Goal: Find specific page/section: Find specific page/section

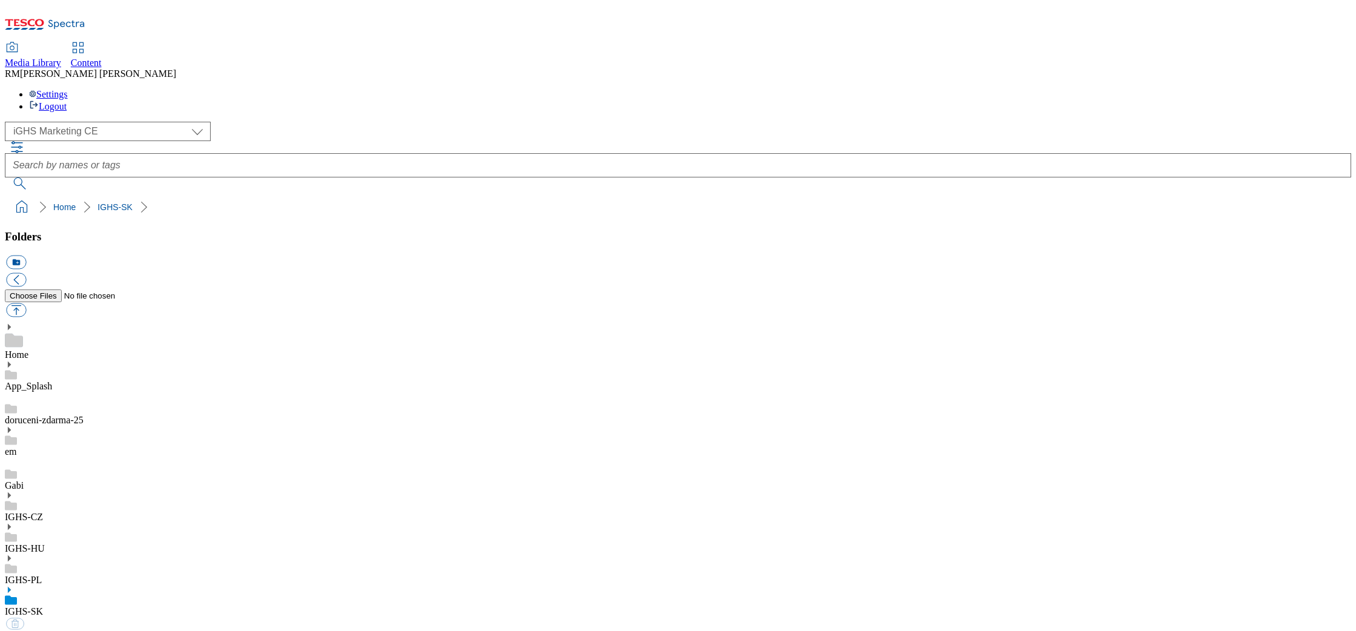
select select "flare-ighs-ce-mktg"
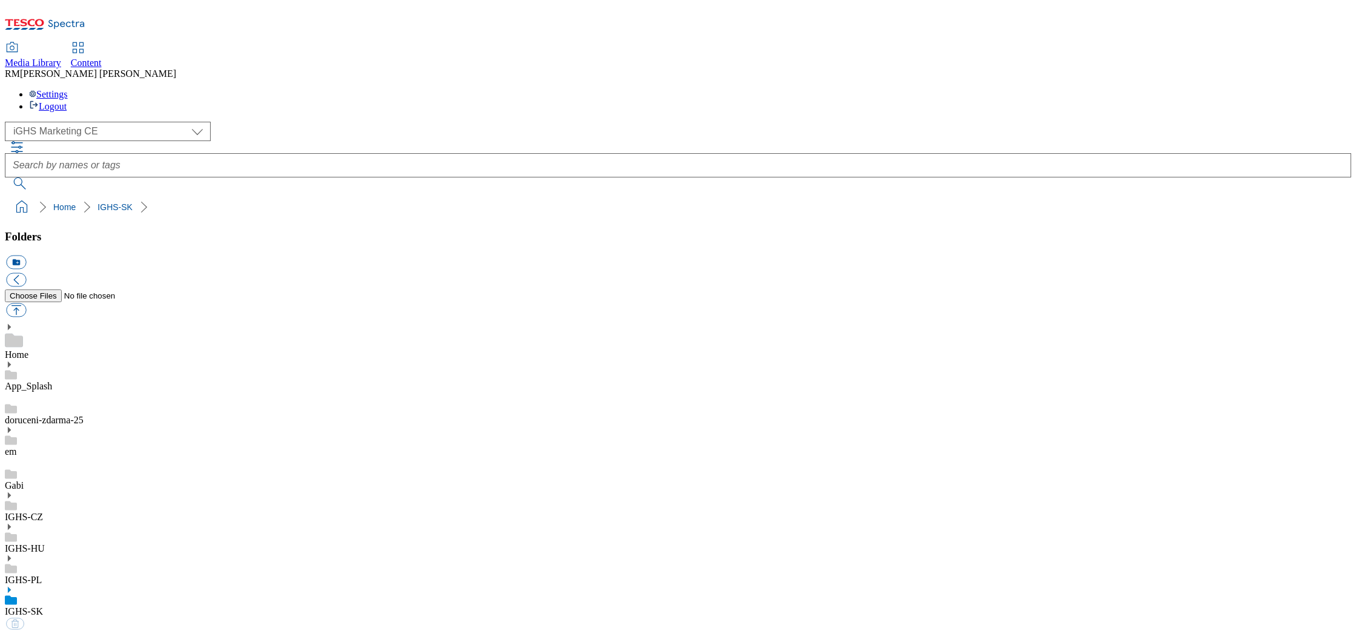
select select "flare-ighs-ce-mktg"
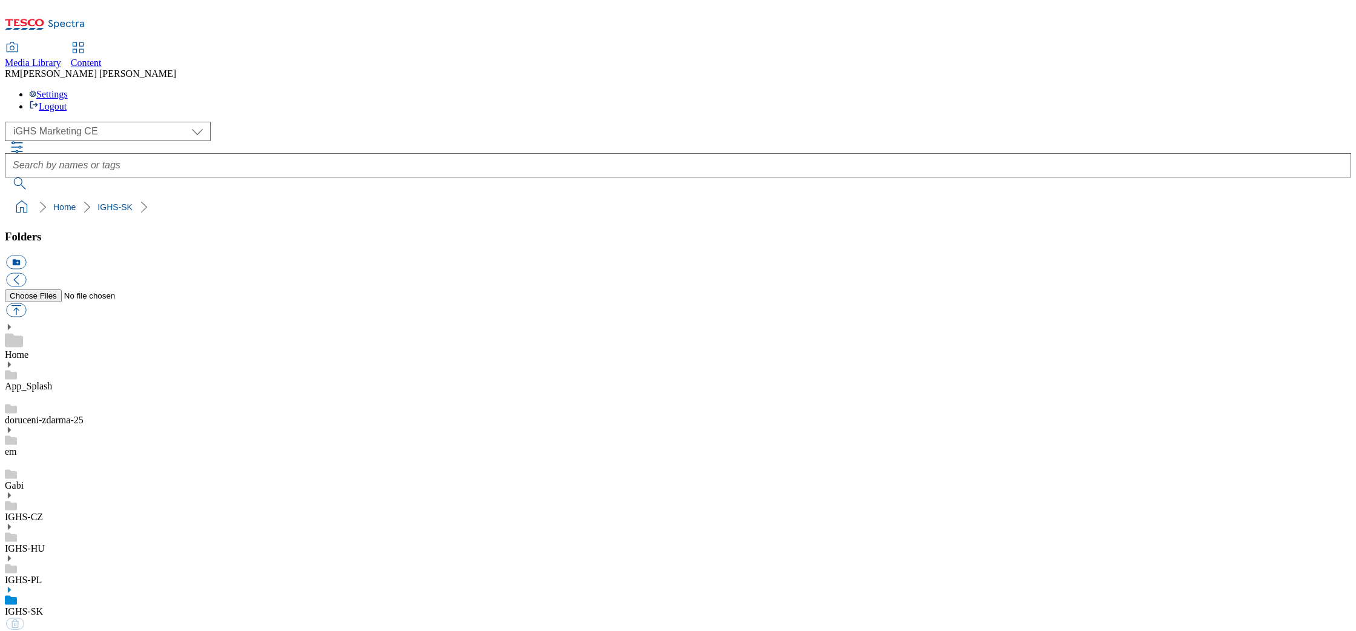
select select "flare-ighs-ce-mktg"
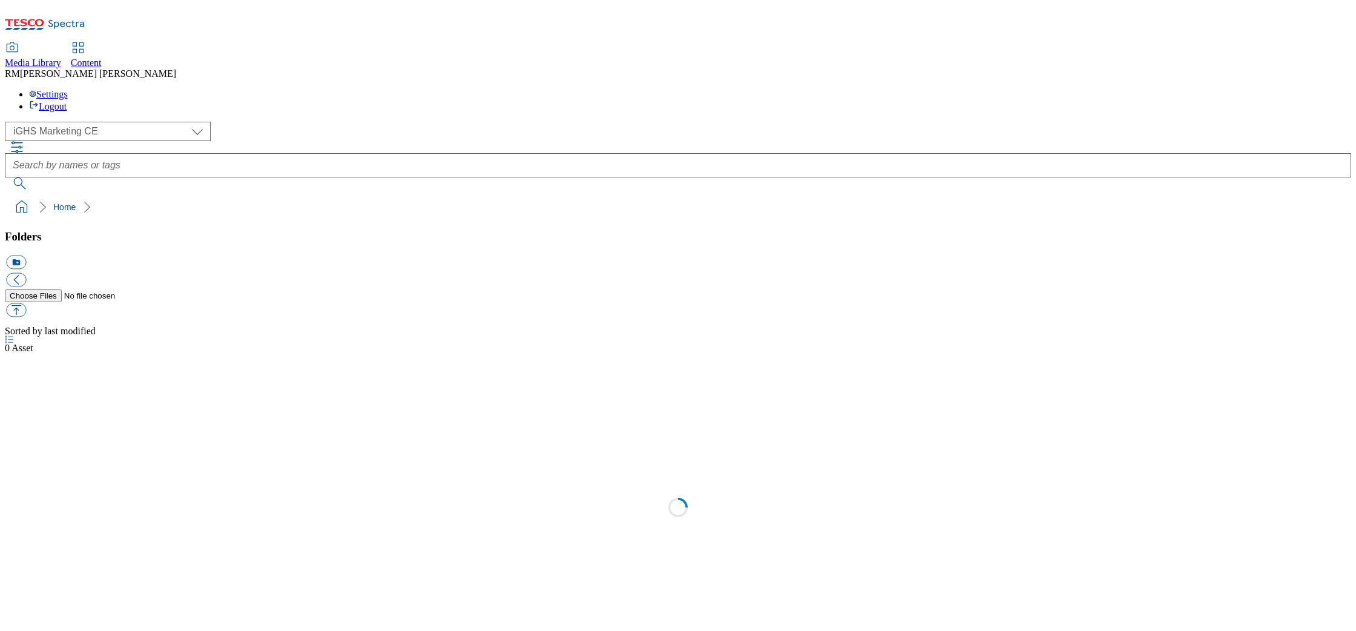
select select "flare-ighs-ce-mktg"
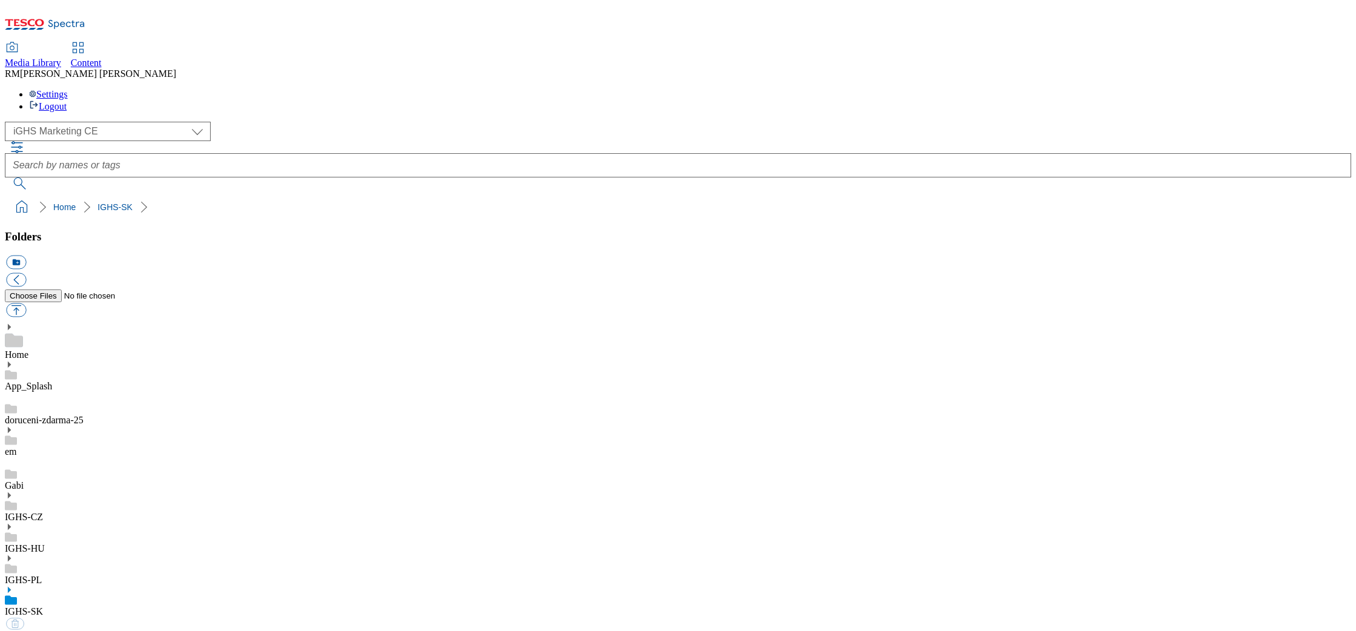
select select "flare-ighs-ce-mktg"
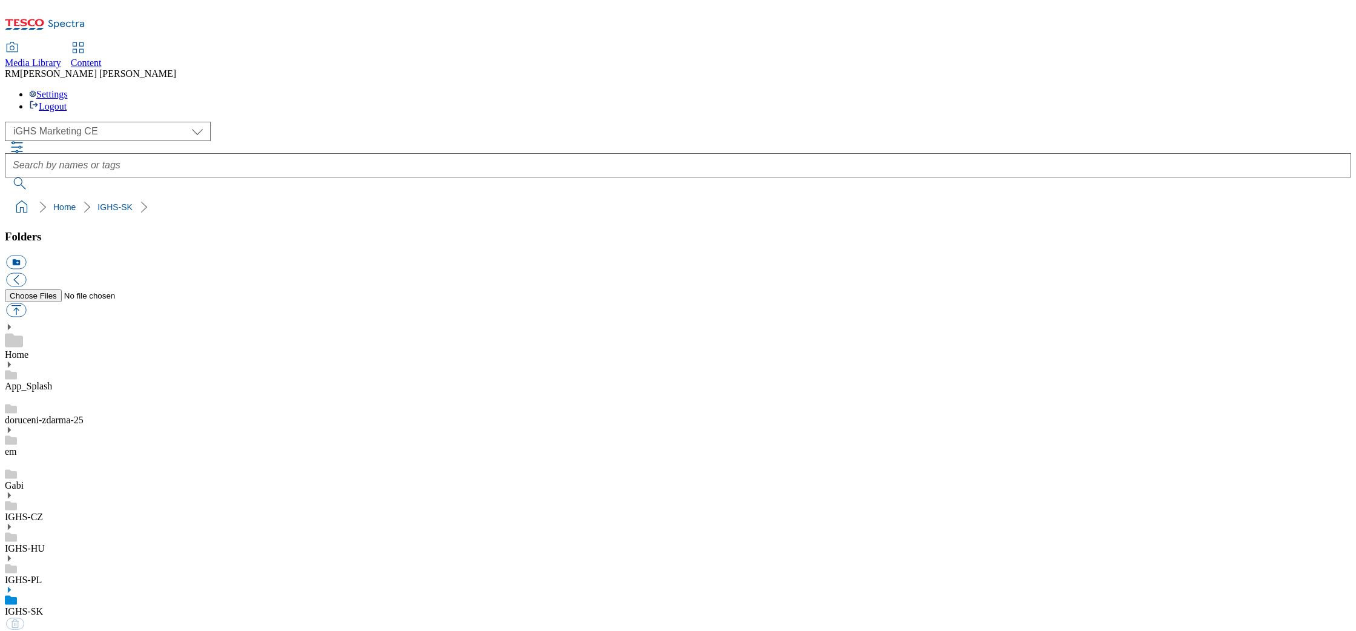
select select "flare-ighs-ce-mktg"
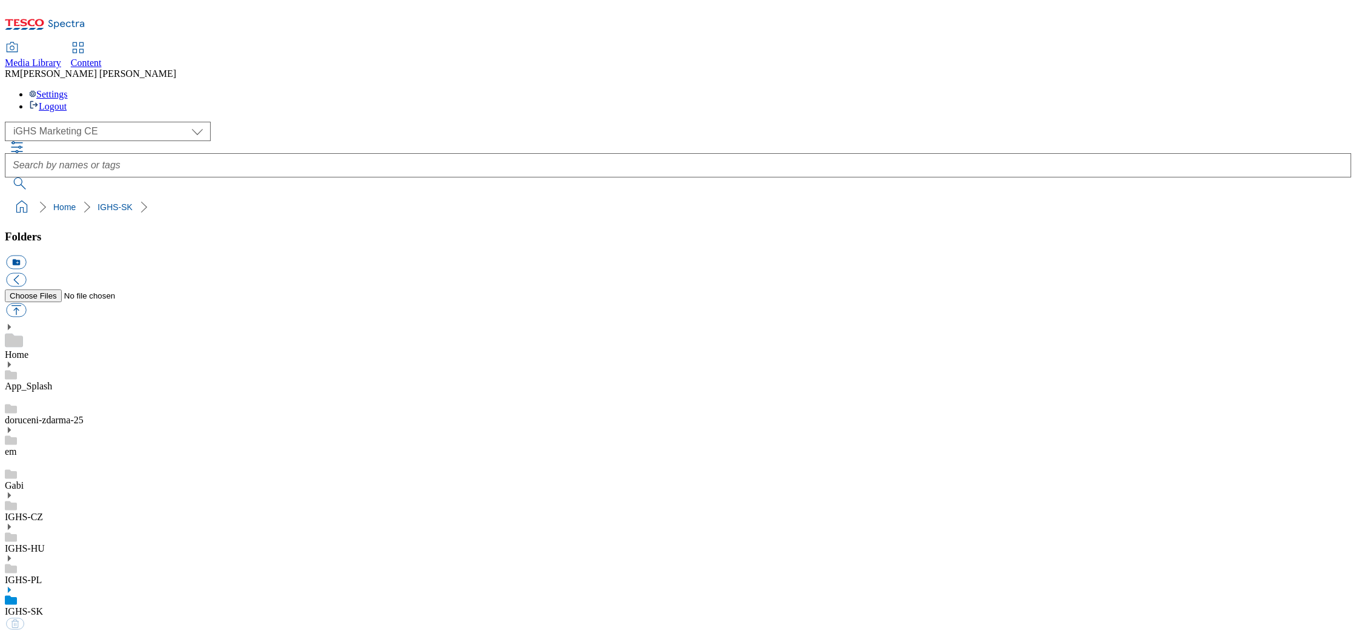
select select "flare-ighs-ce-mktg"
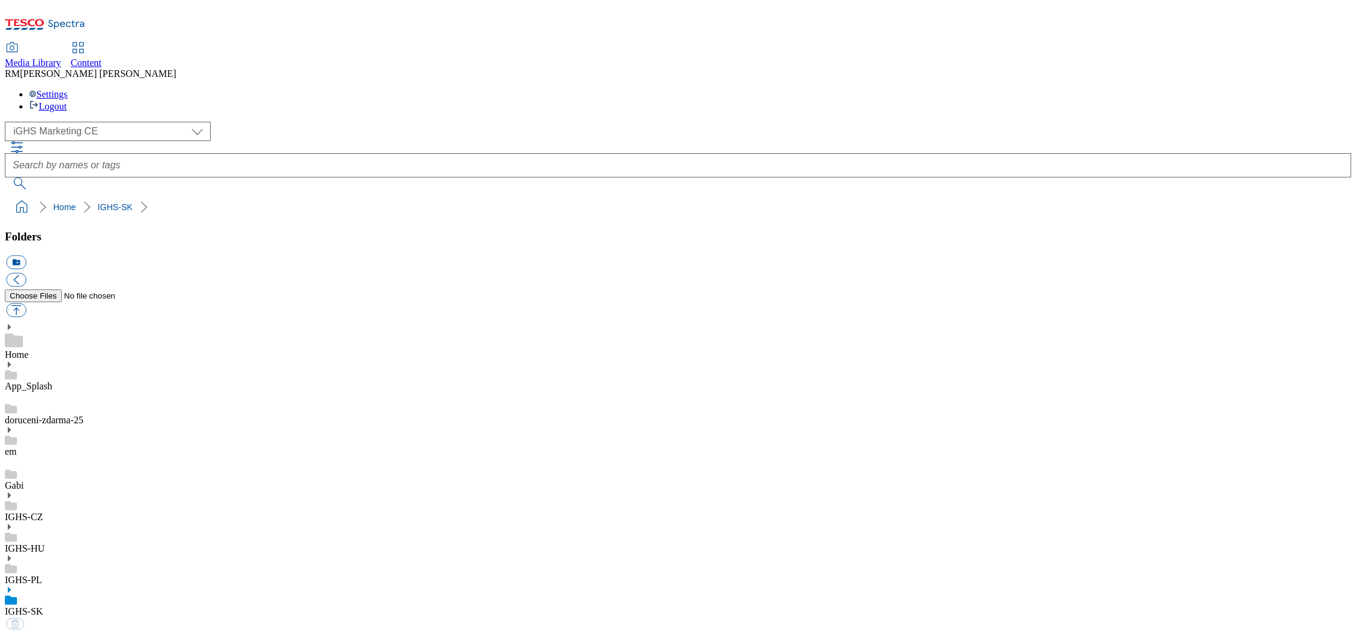
select select "flare-ighs-ce-mktg"
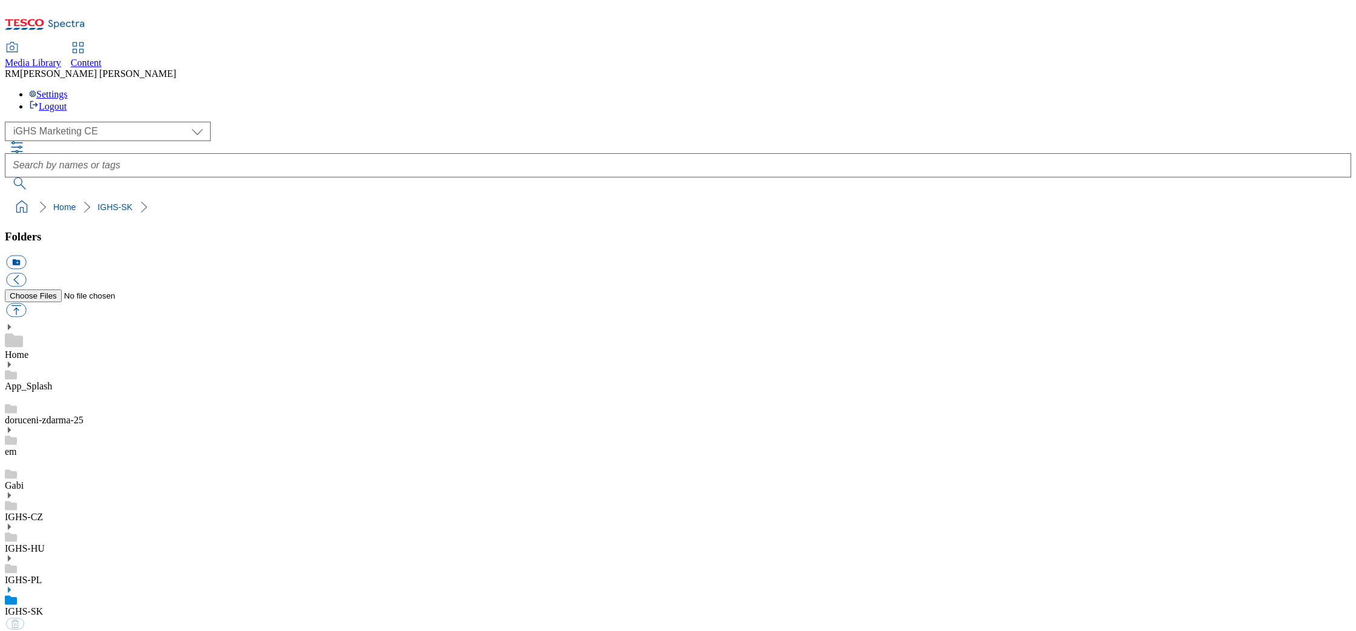
select select "flare-ighs-ce-mktg"
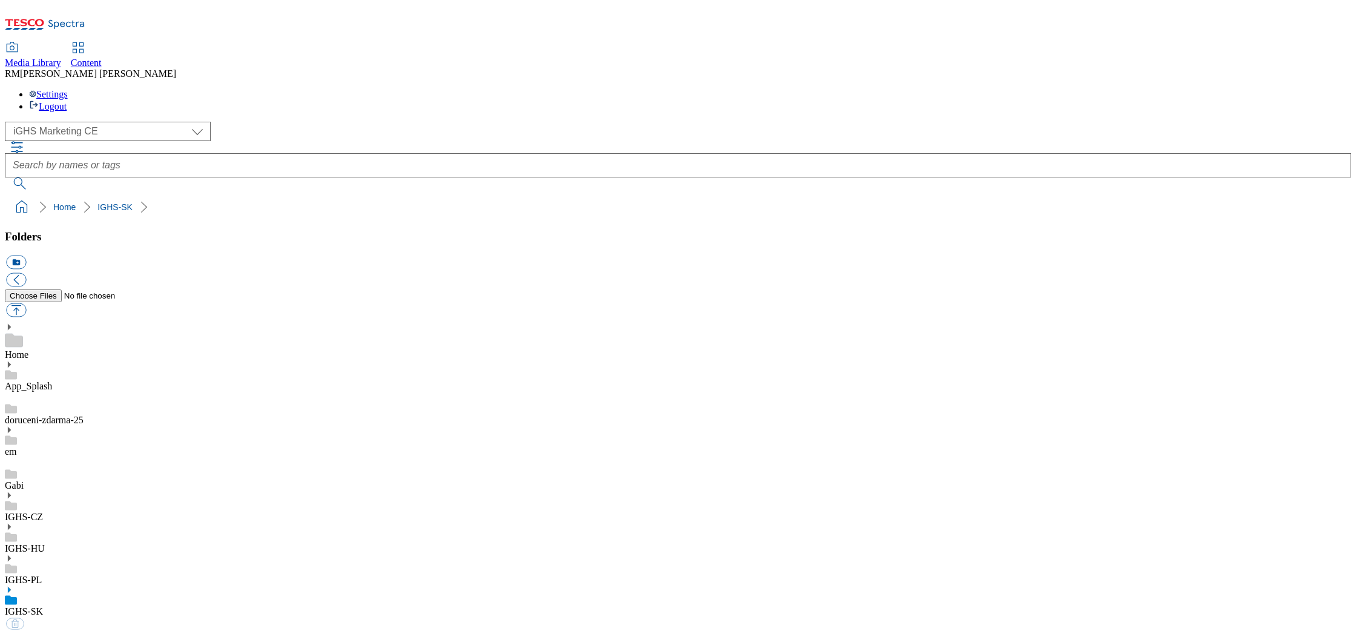
select select "flare-ighs-ce-mktg"
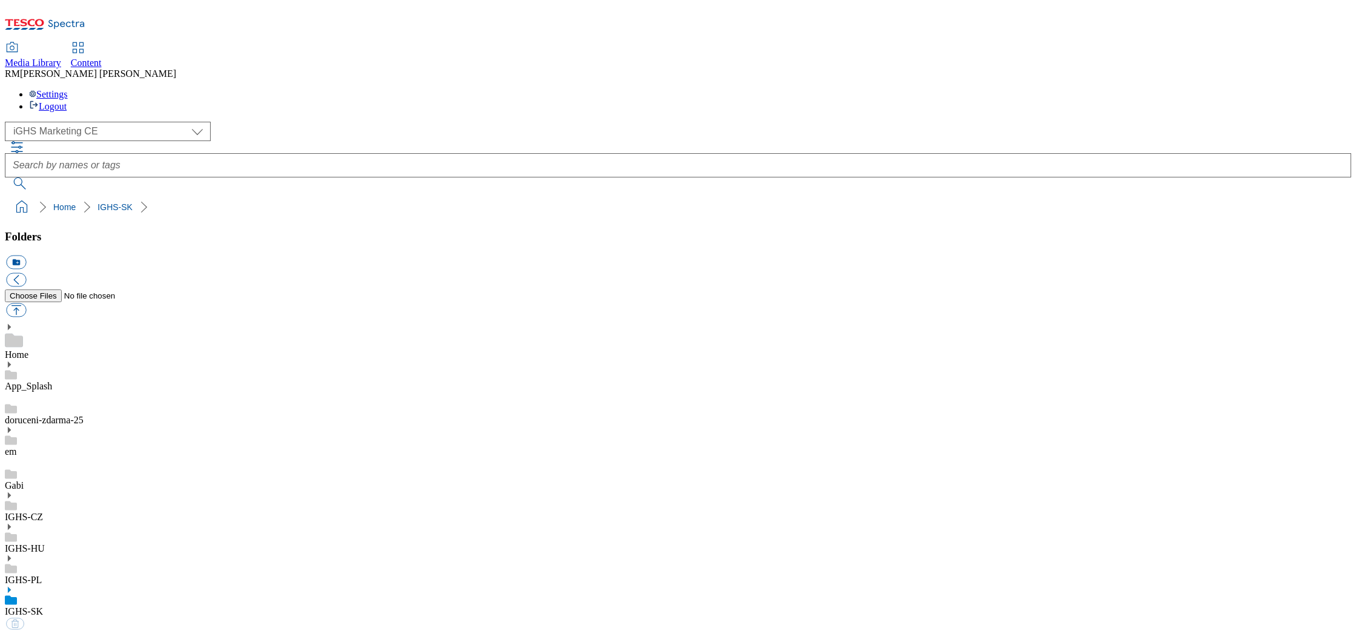
select select "flare-ighs-ce-mktg"
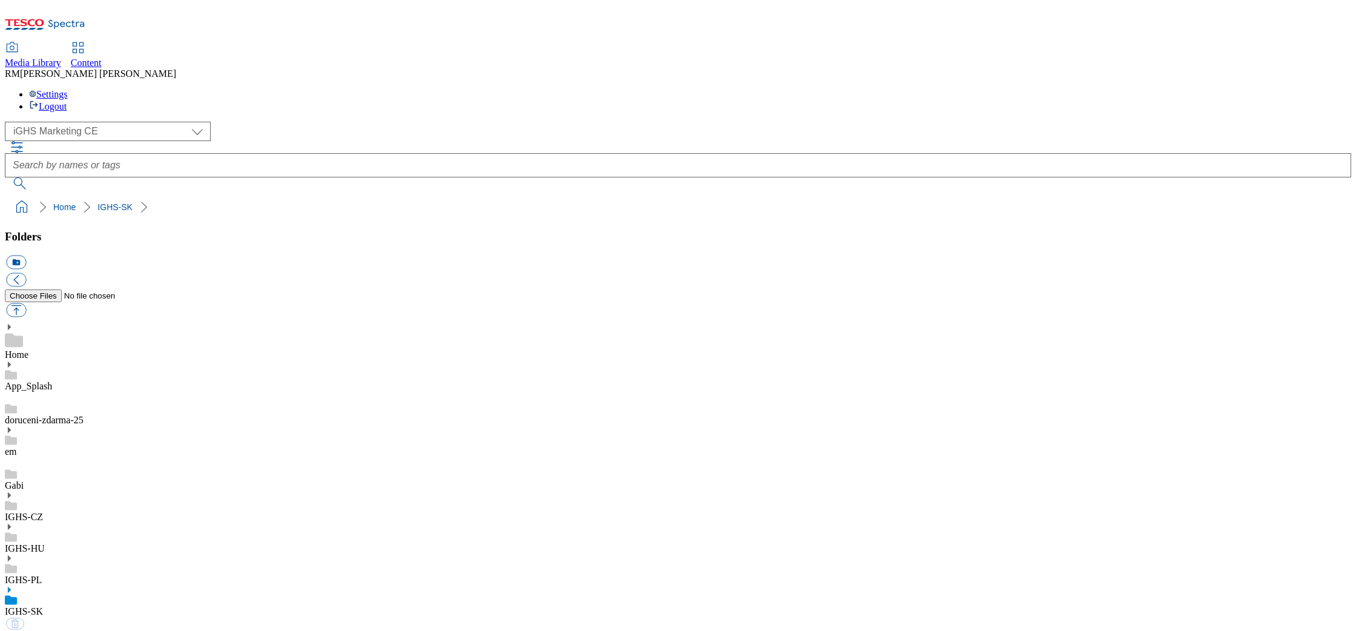
select select "flare-ighs-ce-mktg"
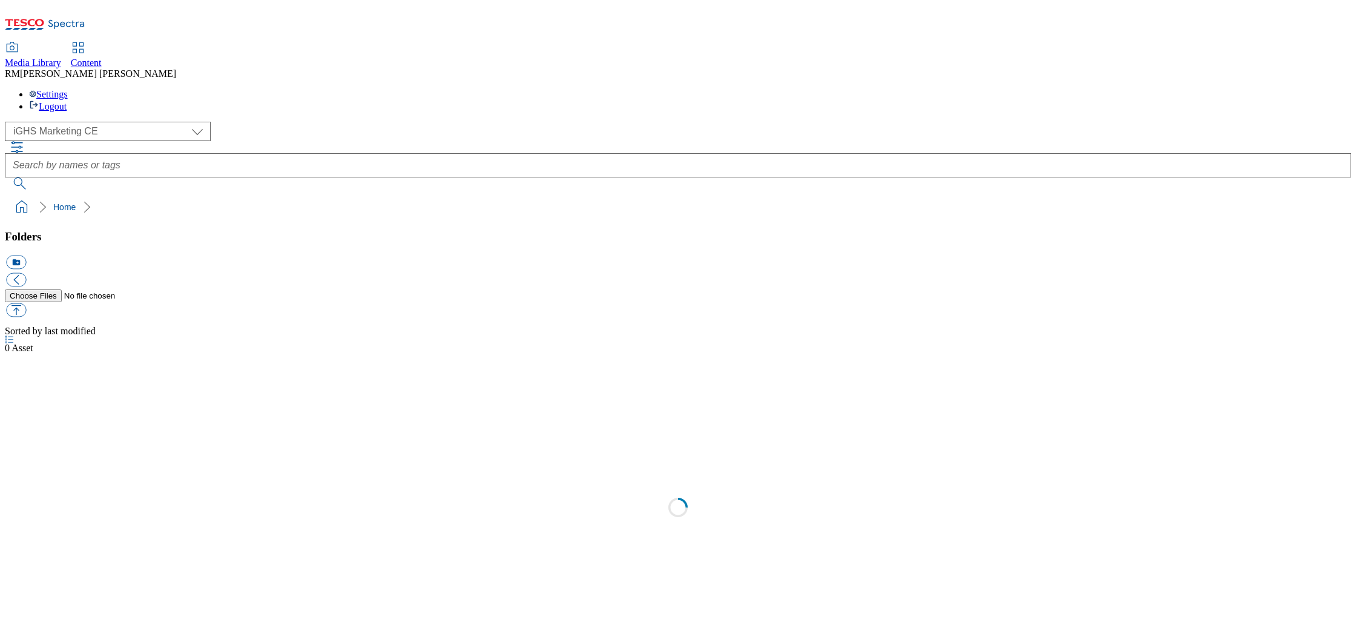
select select "flare-ighs-ce-mktg"
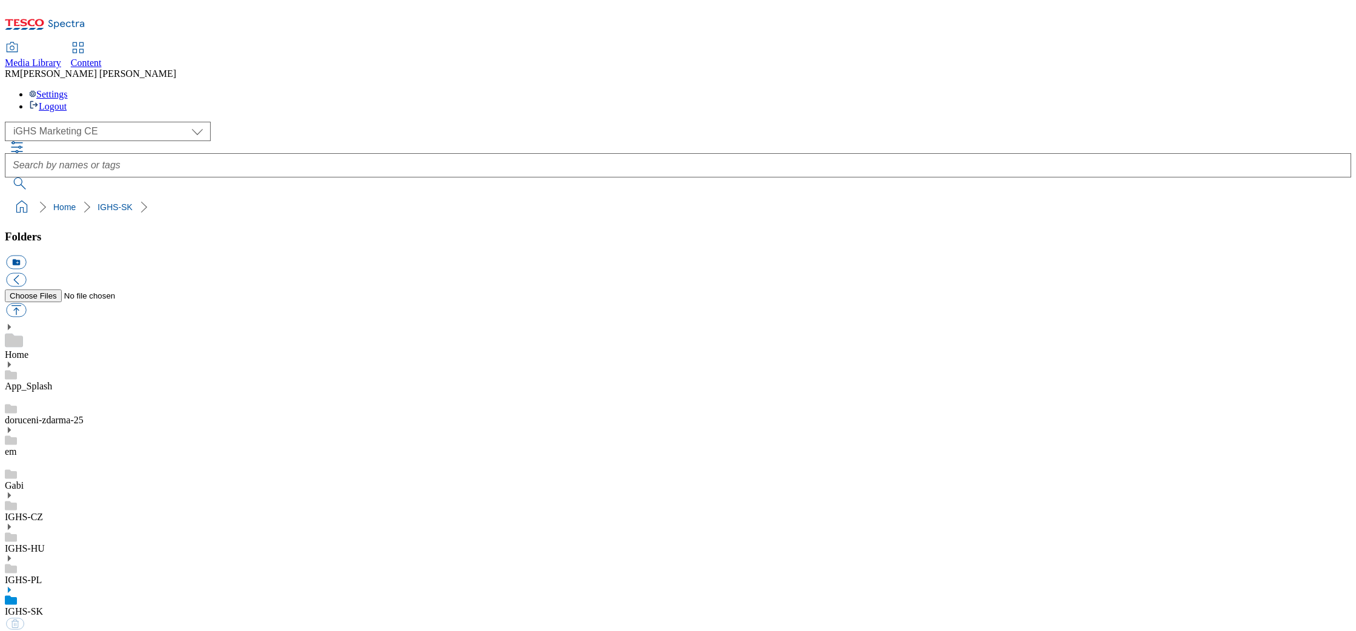
select select "flare-ighs-ce-mktg"
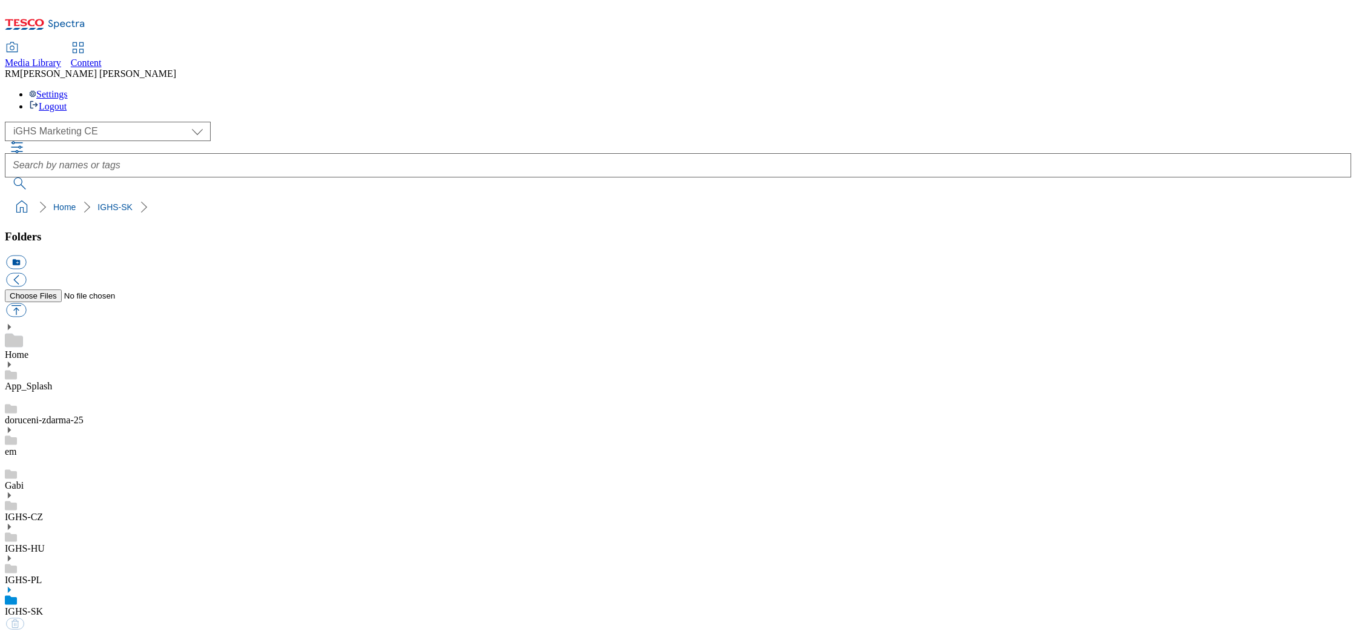
select select "flare-ighs-ce-mktg"
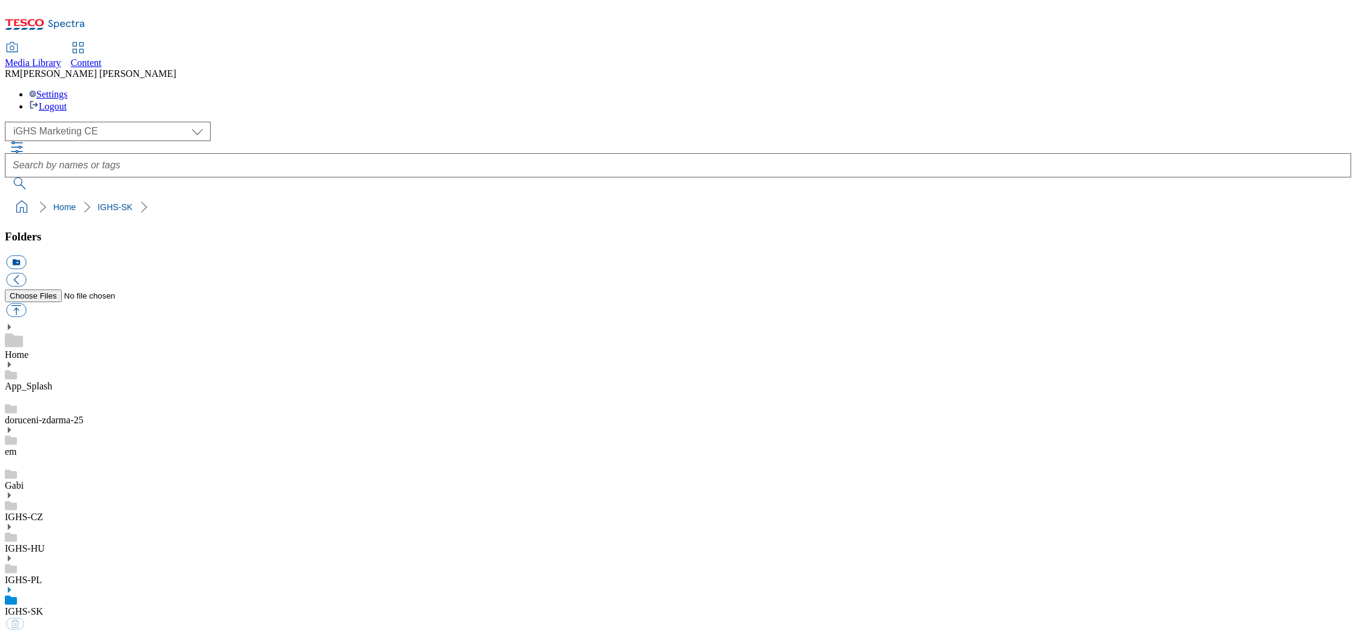
select select "flare-ighs-ce-mktg"
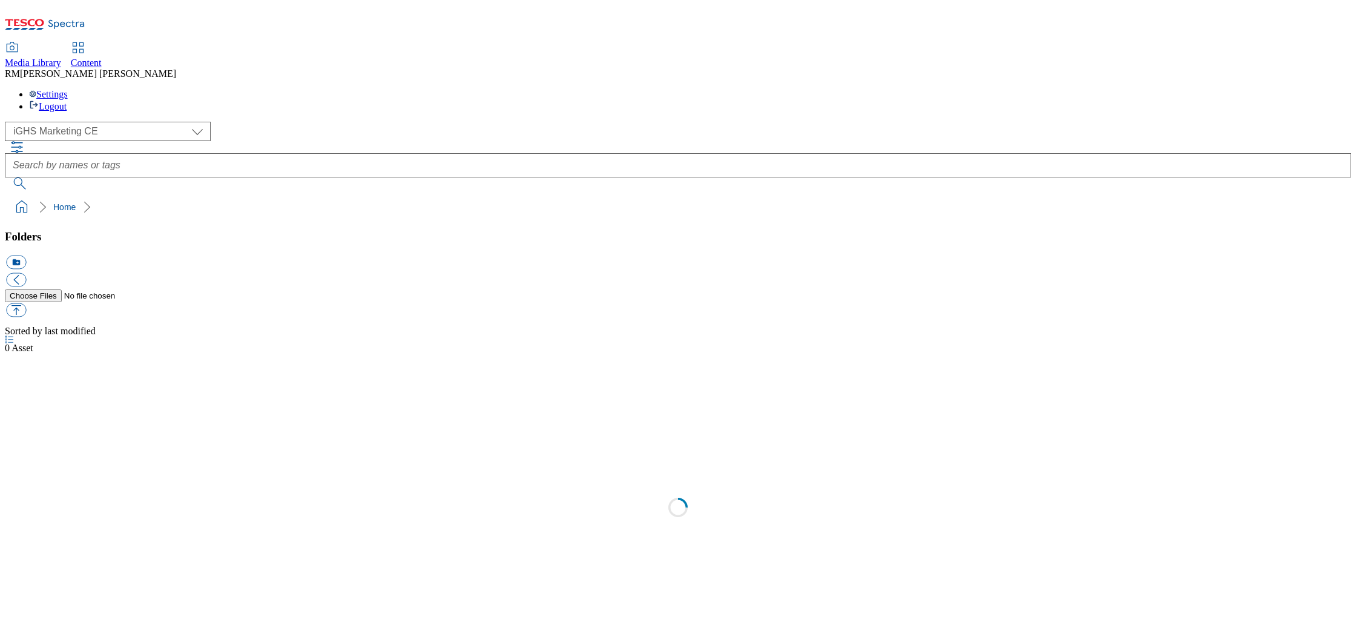
select select "flare-ighs-ce-mktg"
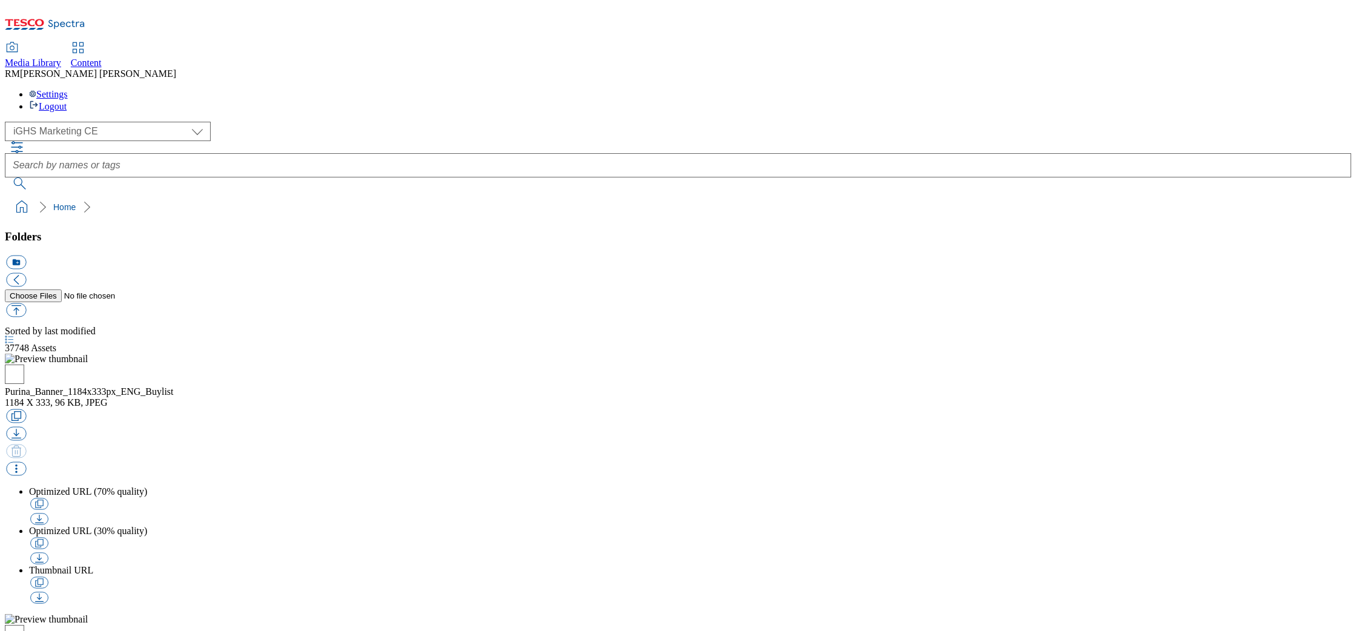
select select "flare-ighs-ce-mktg"
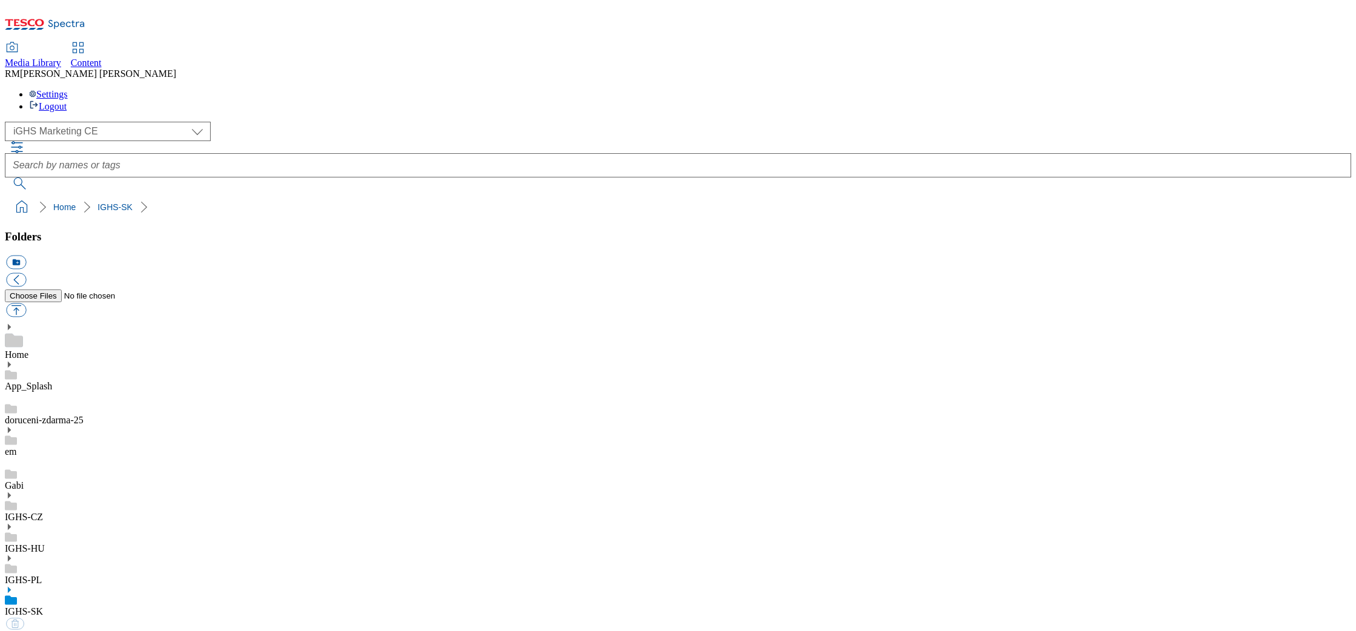
select select "flare-ighs-ce-mktg"
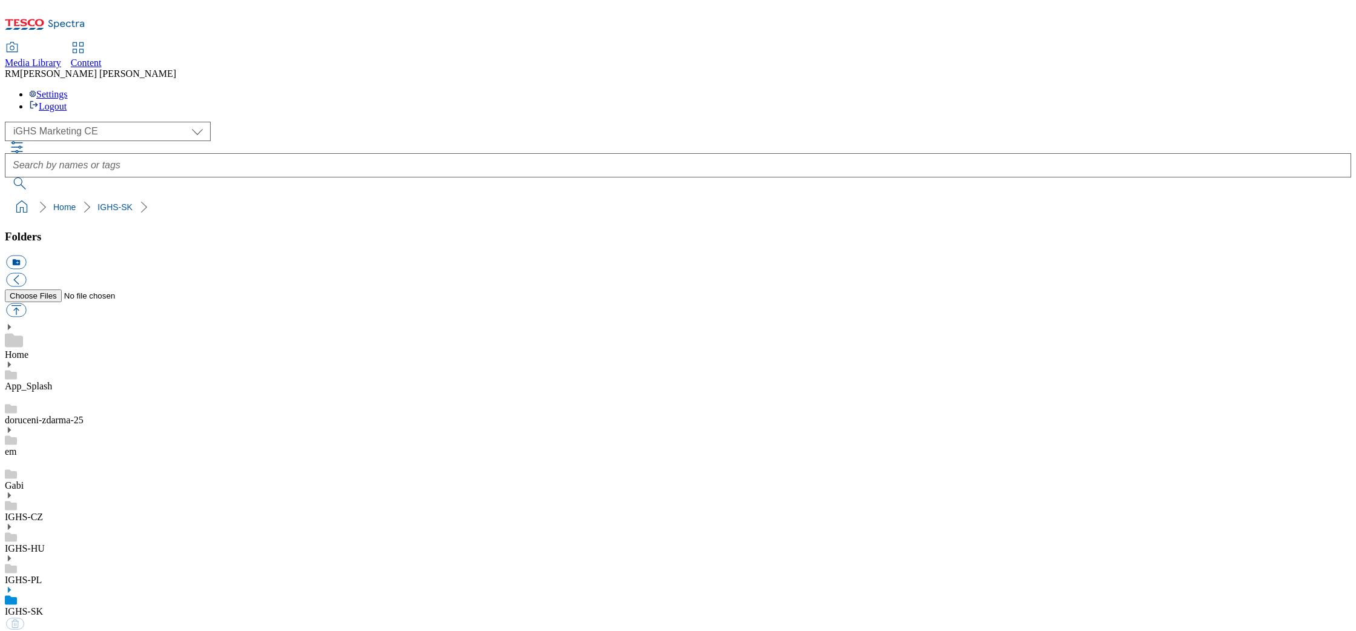
select select "flare-ighs-ce-mktg"
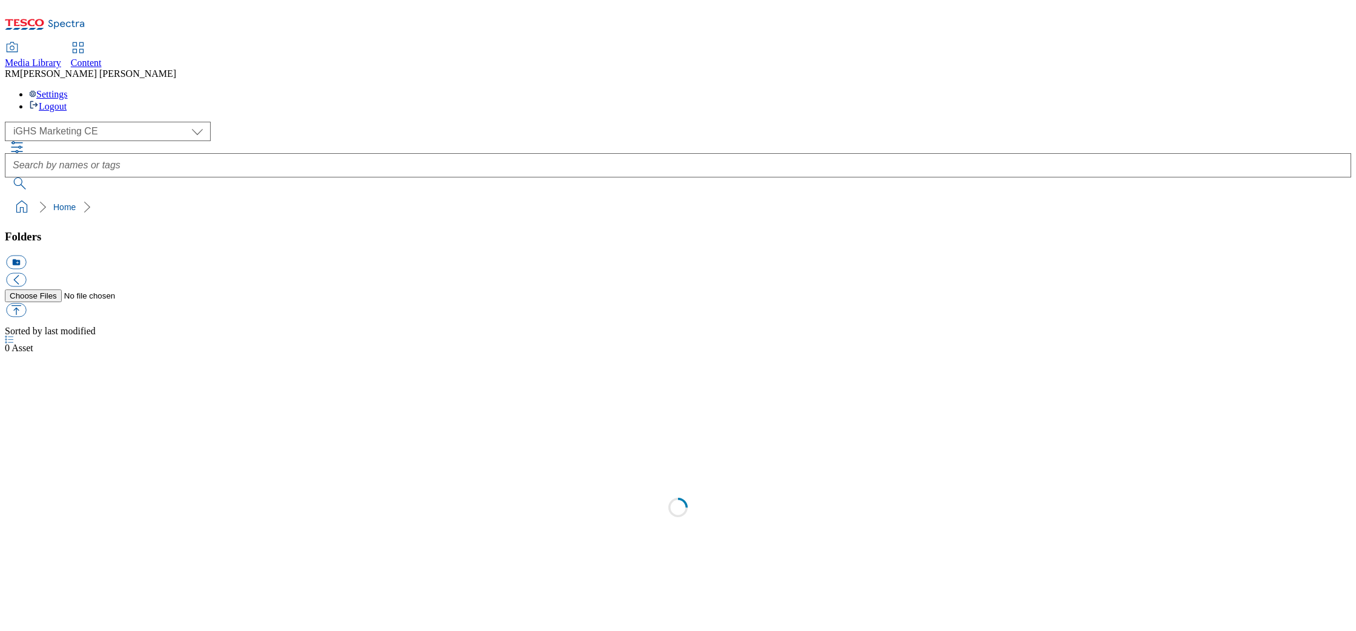
select select "flare-ighs-ce-mktg"
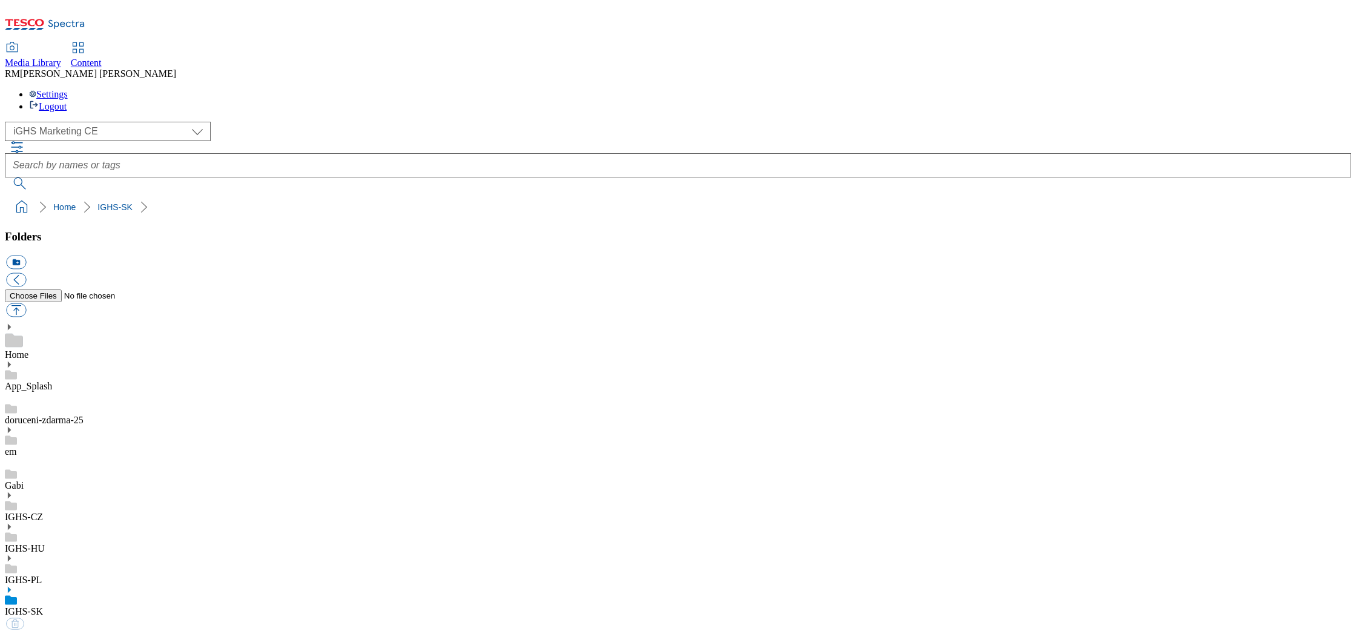
select select "flare-ighs-ce-mktg"
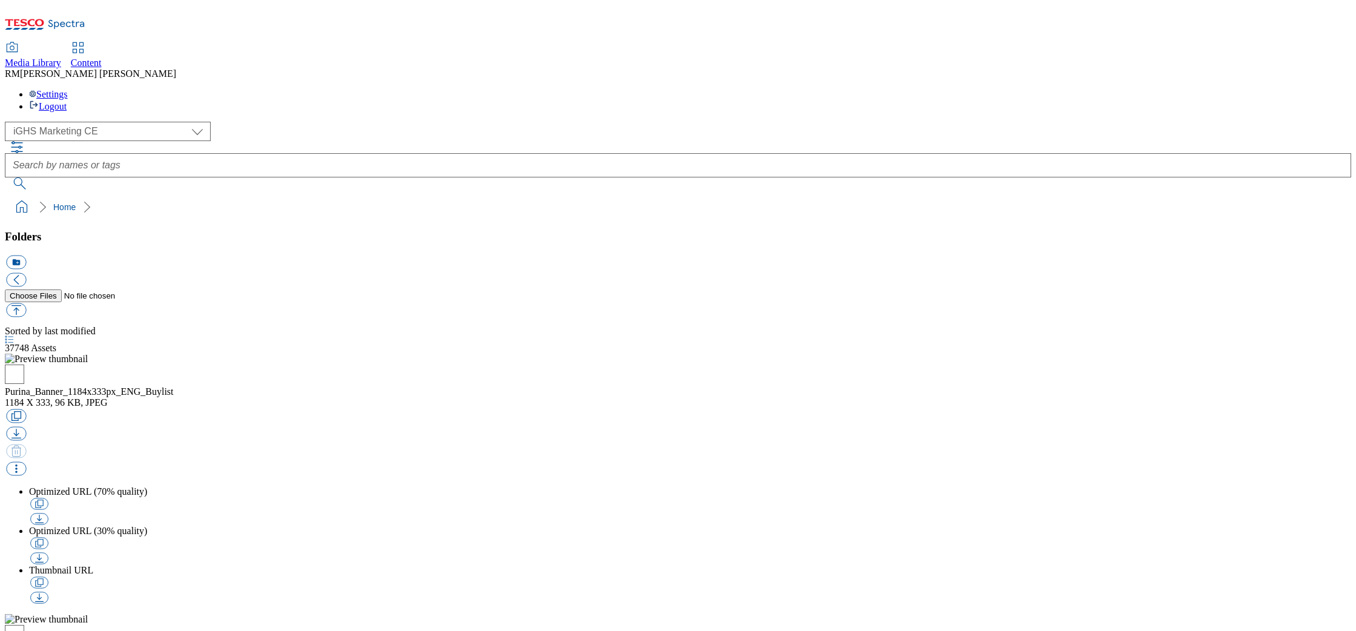
select select "flare-ighs-ce-mktg"
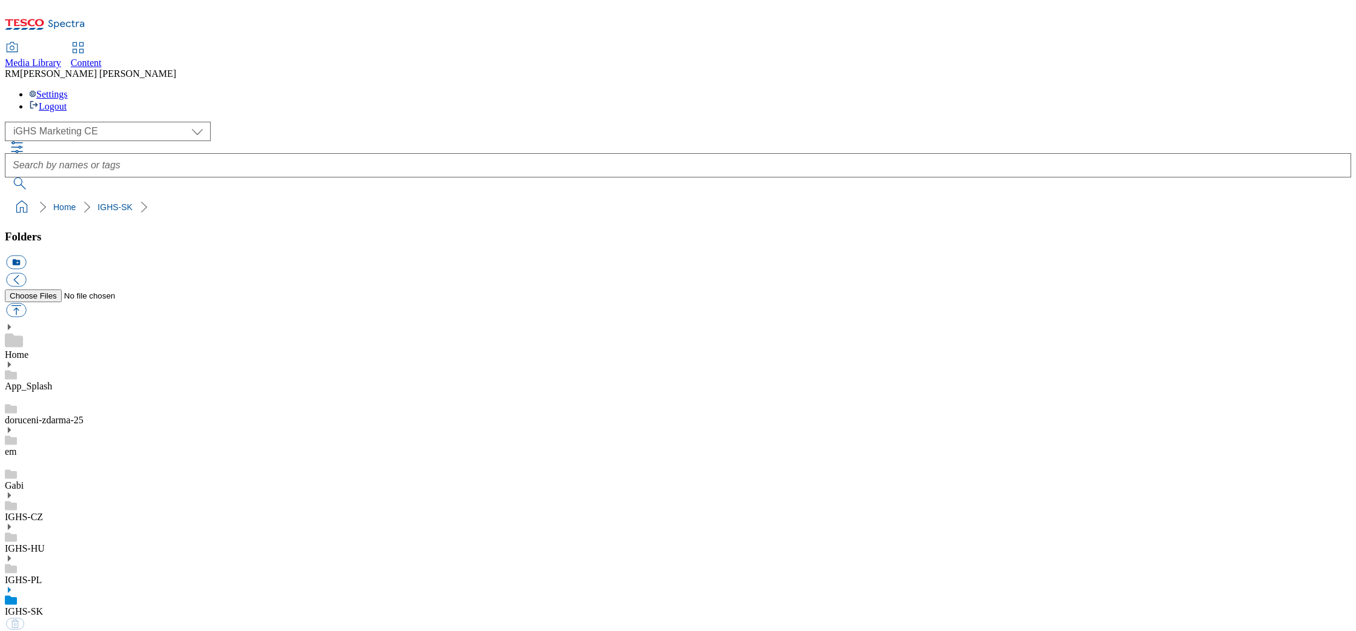
select select "flare-ighs-ce-mktg"
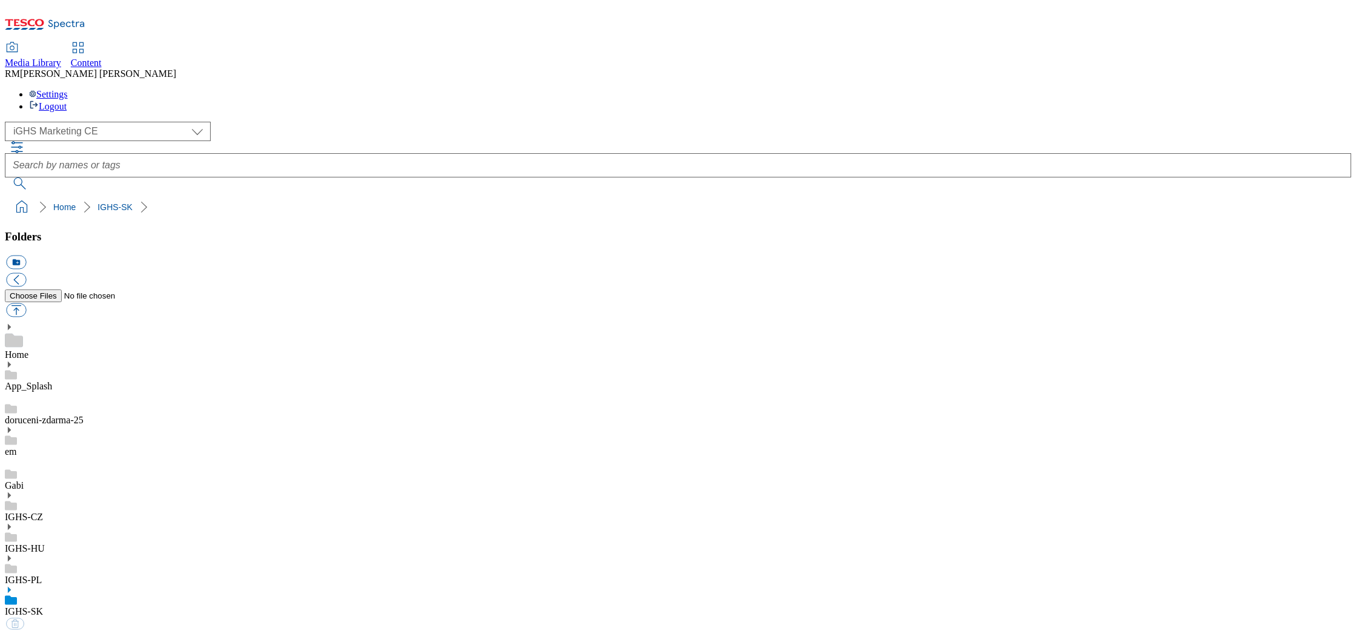
select select "flare-ighs-ce-mktg"
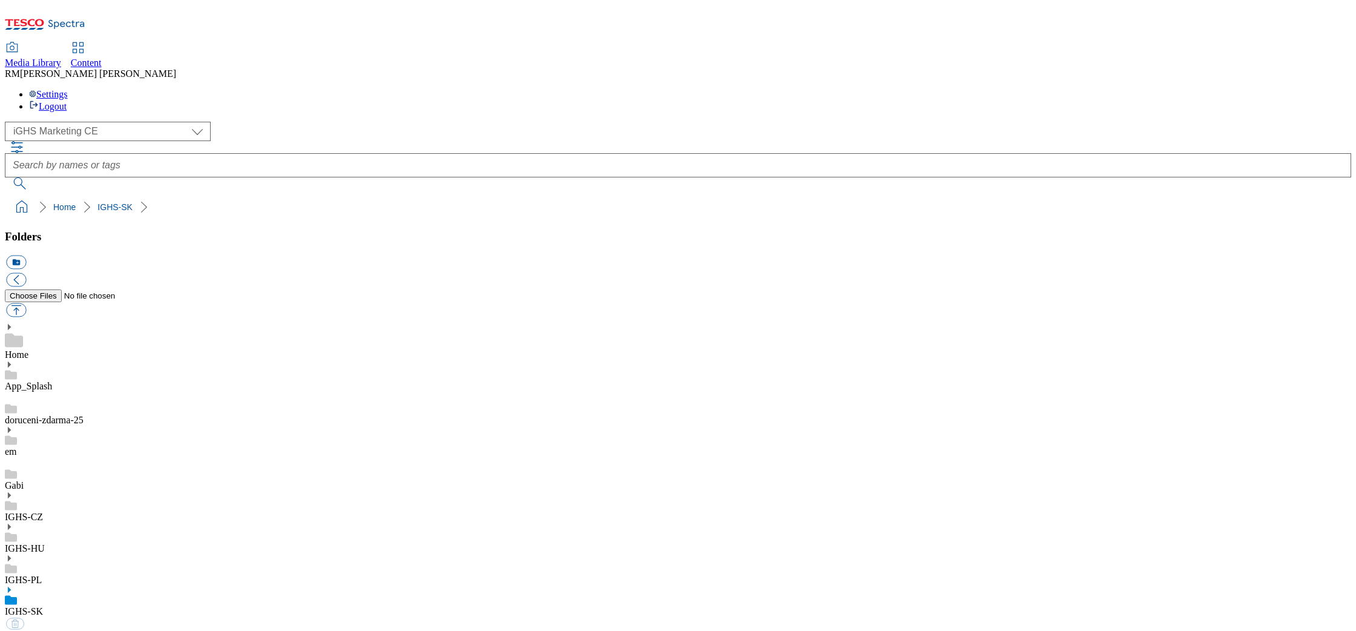
select select "flare-ighs-ce-mktg"
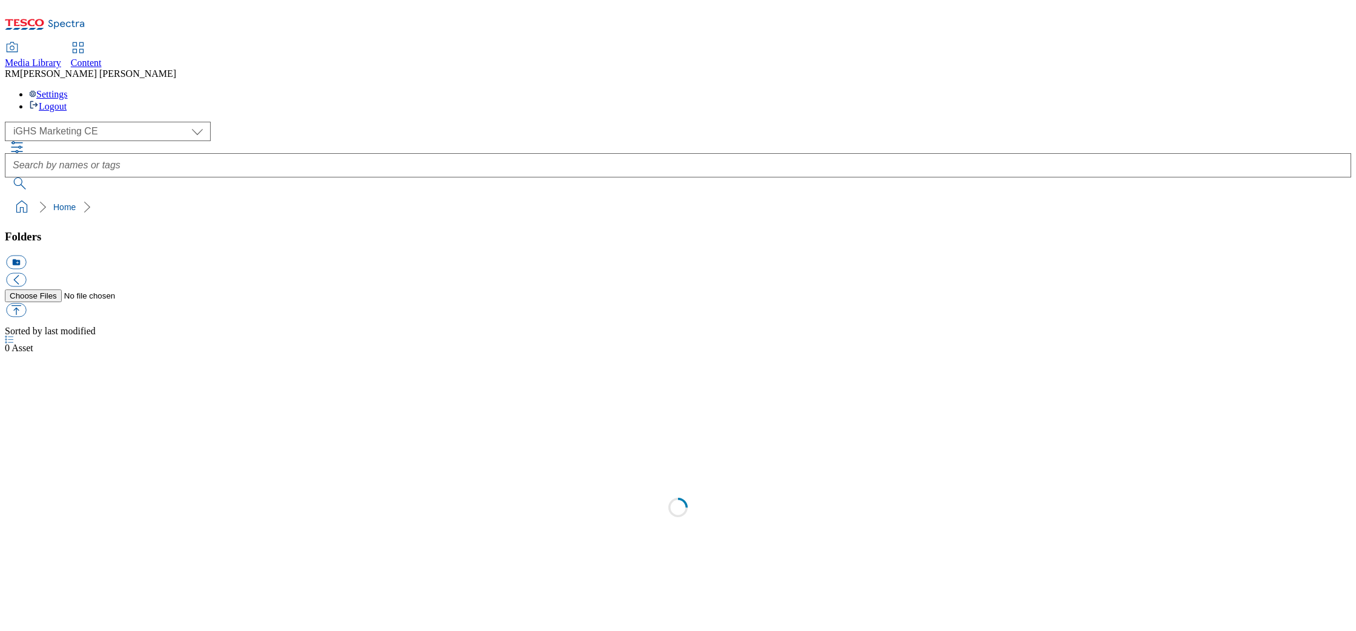
select select "flare-ighs-ce-mktg"
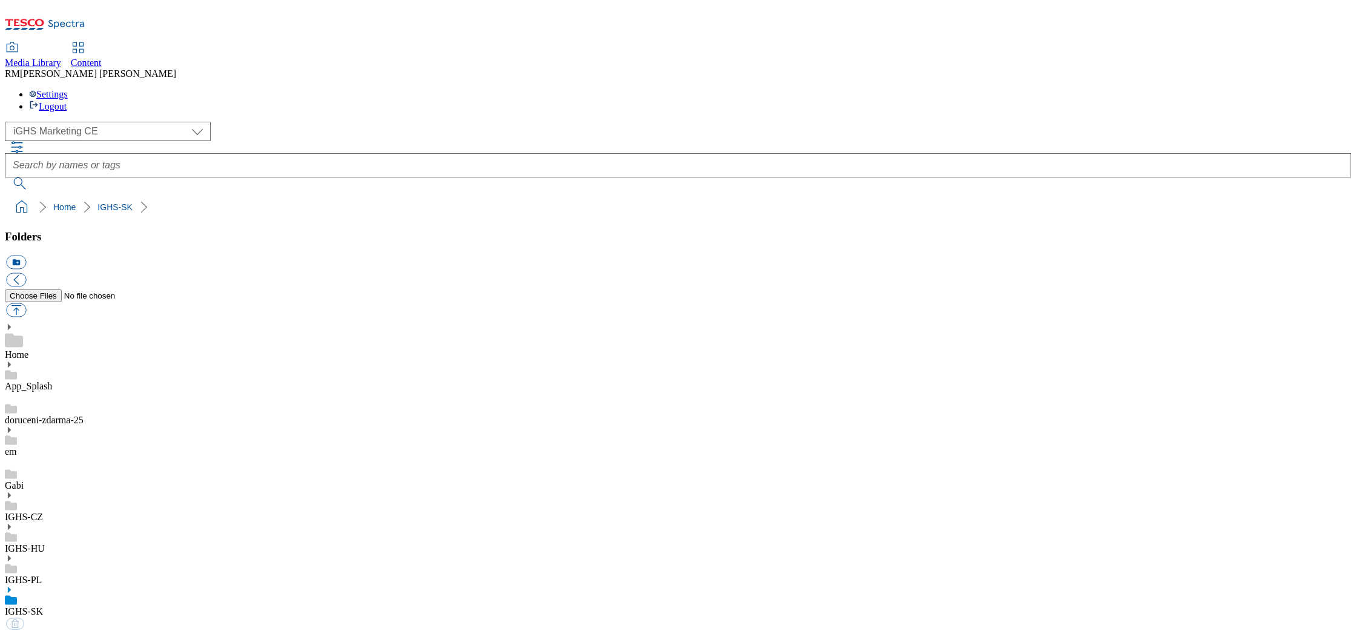
select select "flare-ighs-ce-mktg"
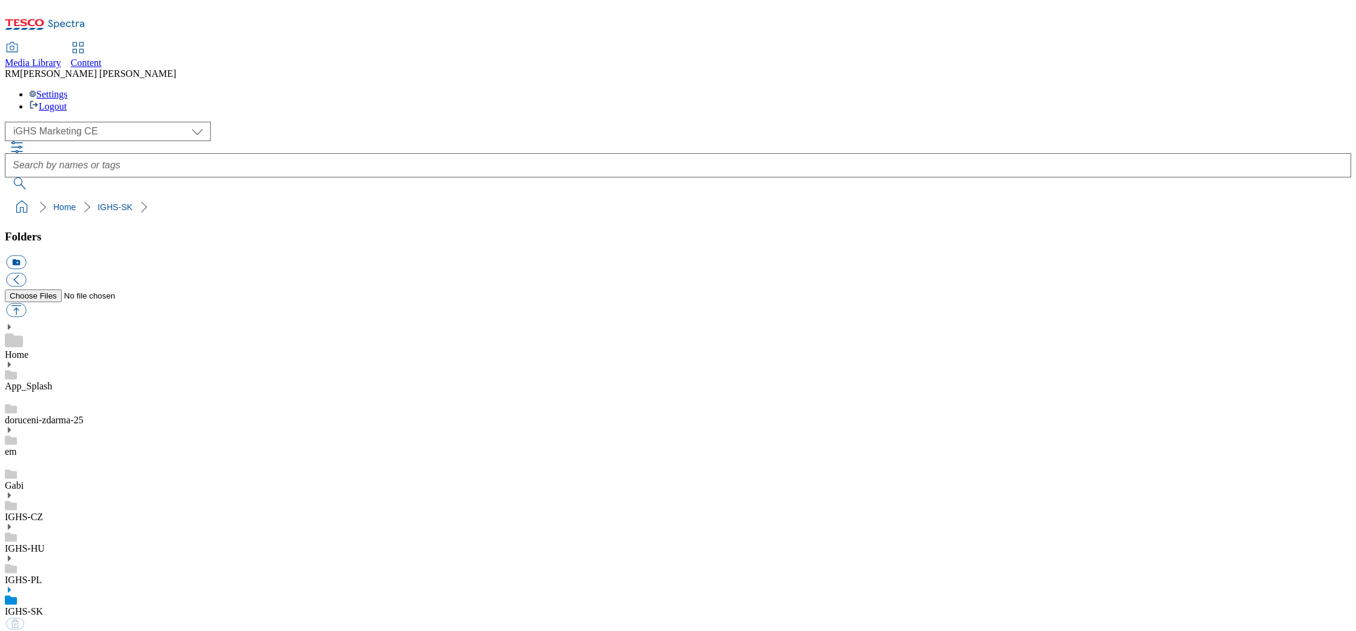
select select "flare-ighs-ce-mktg"
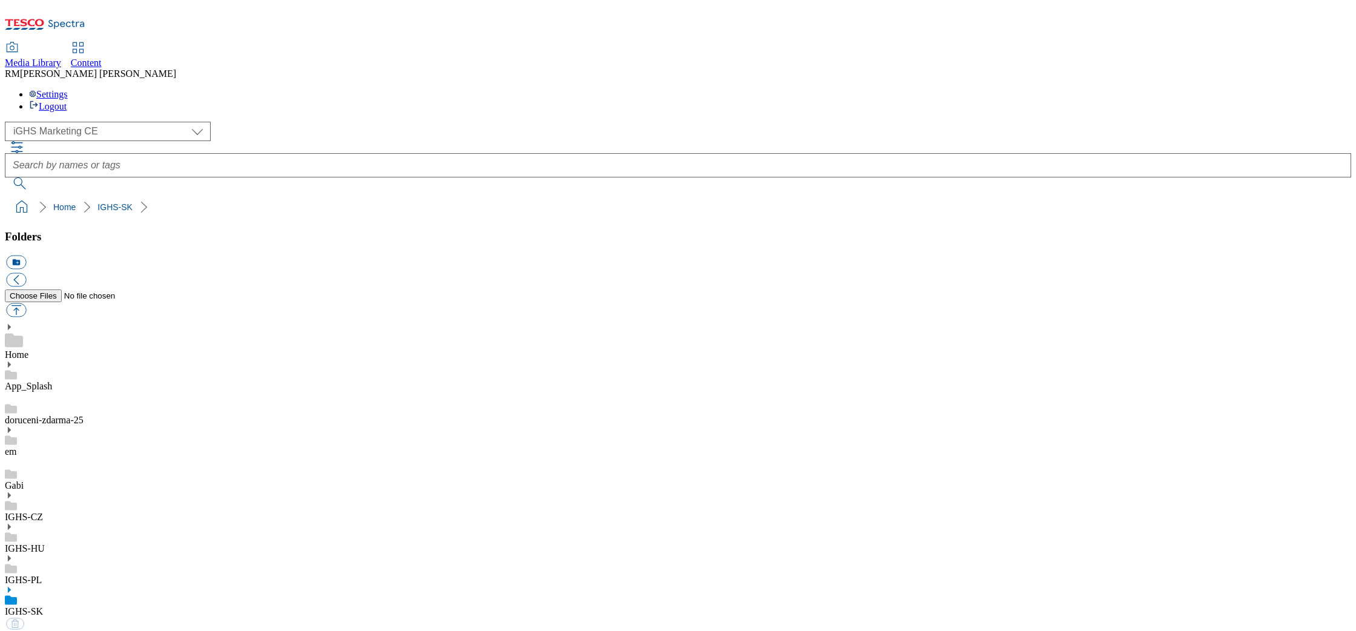
select select "flare-ighs-ce-mktg"
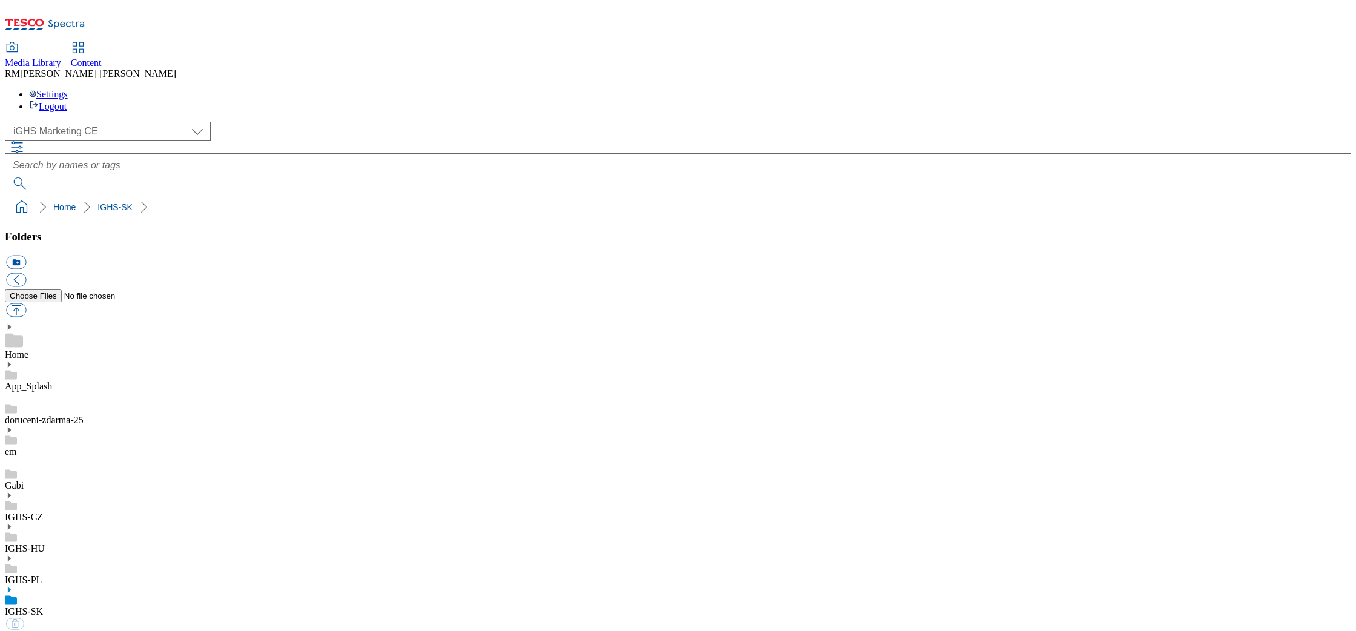
select select "flare-ighs-ce-mktg"
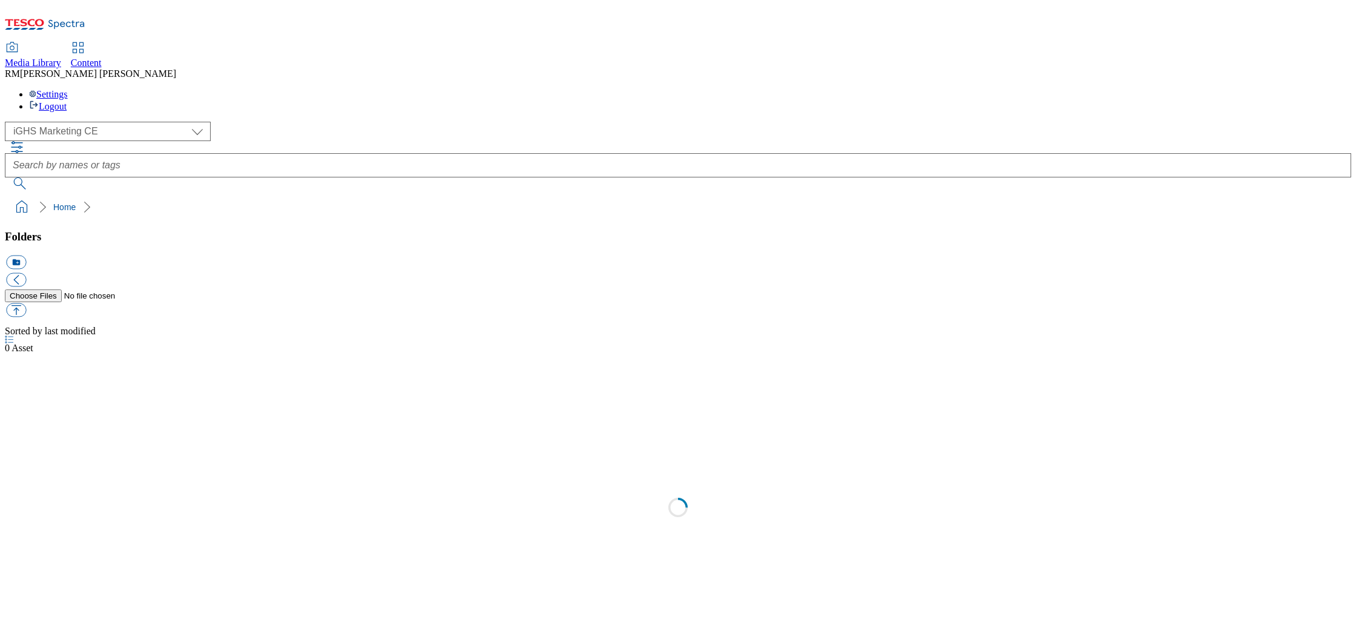
select select "flare-ighs-ce-mktg"
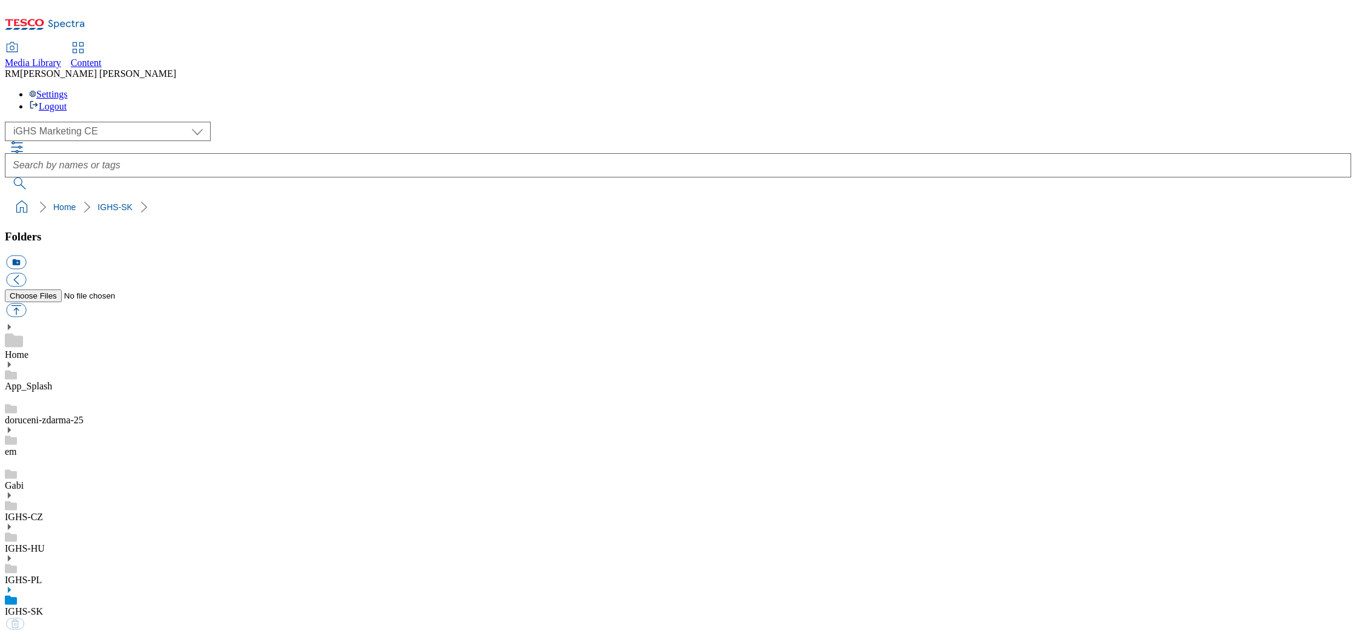
select select "flare-ighs-ce-mktg"
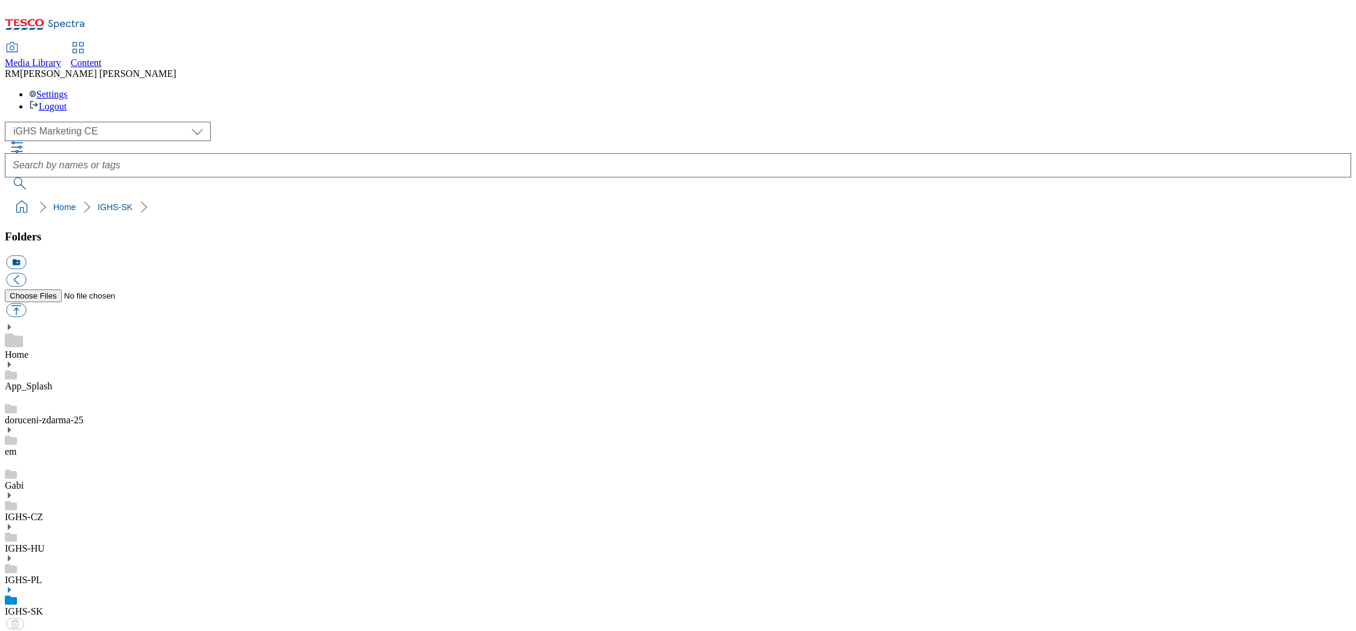
select select "flare-ighs-ce-mktg"
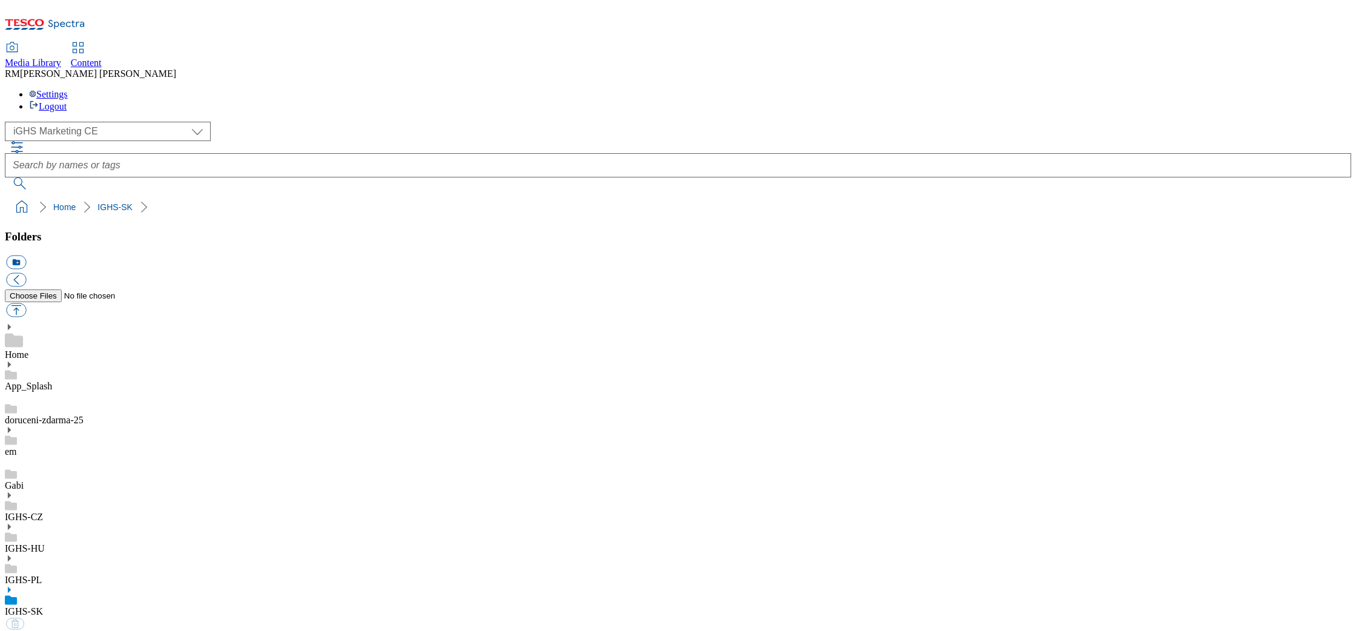
select select "flare-ighs-ce-mktg"
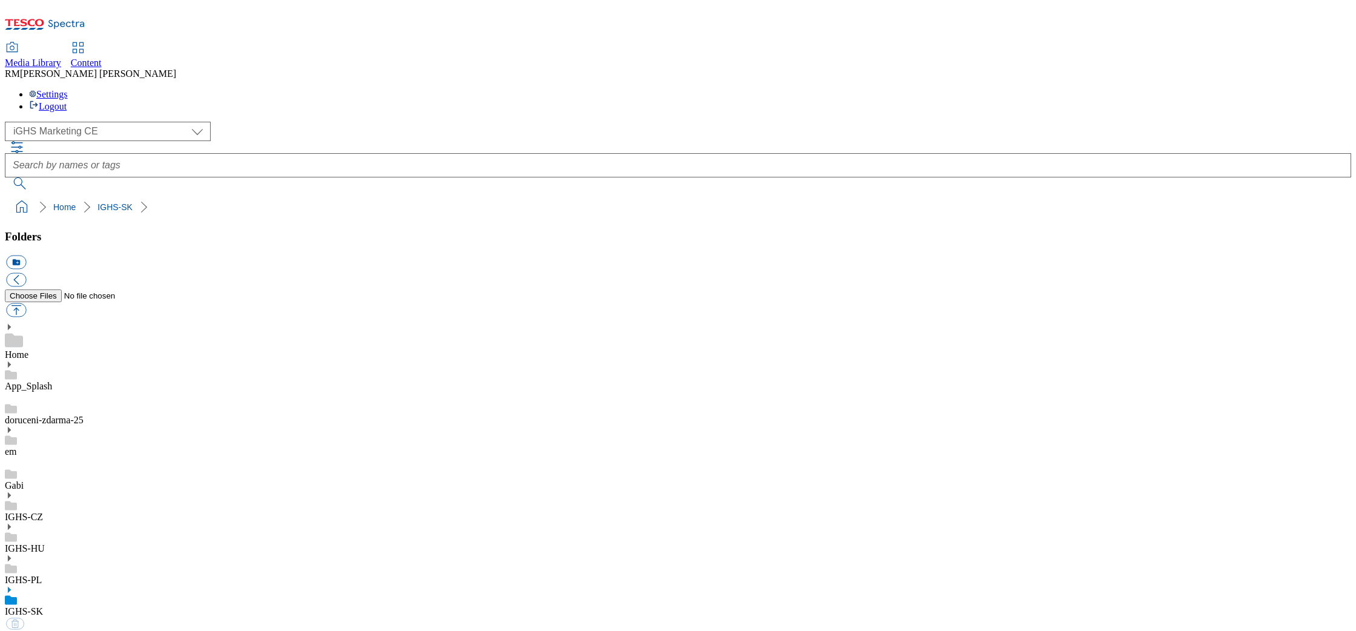
select select "flare-ighs-ce-mktg"
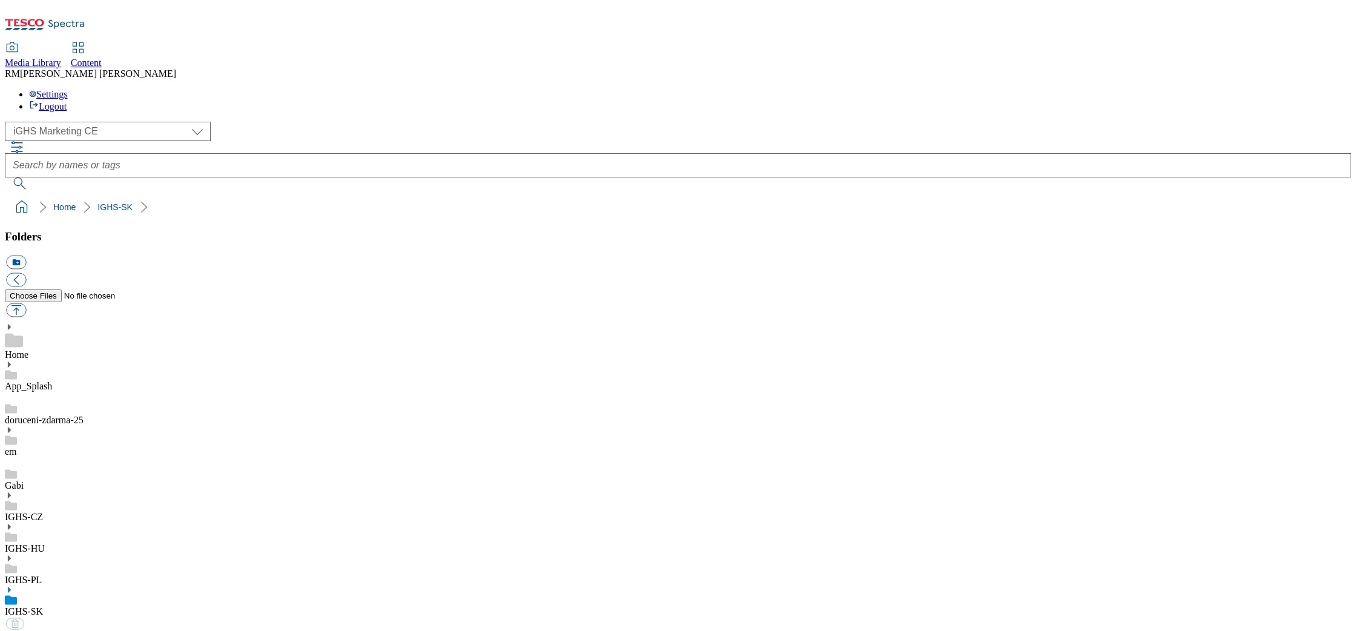
select select "flare-ighs-ce-mktg"
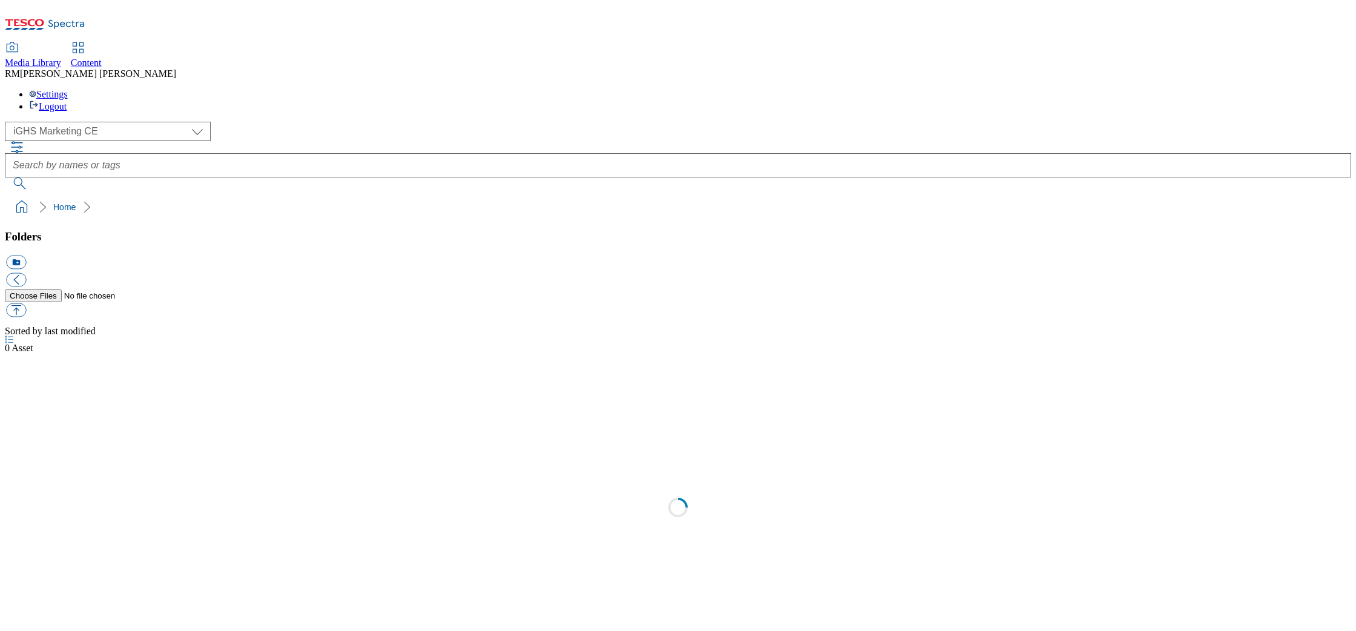
select select "flare-ighs-ce-mktg"
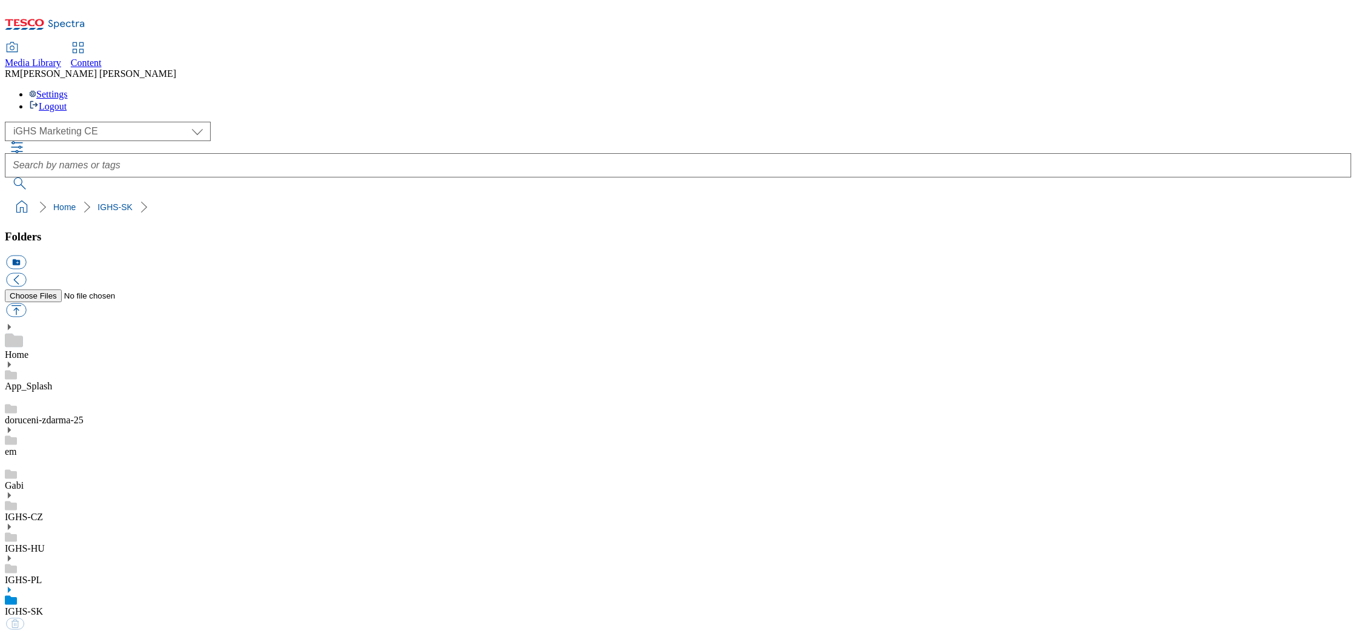
select select "flare-ighs-ce-mktg"
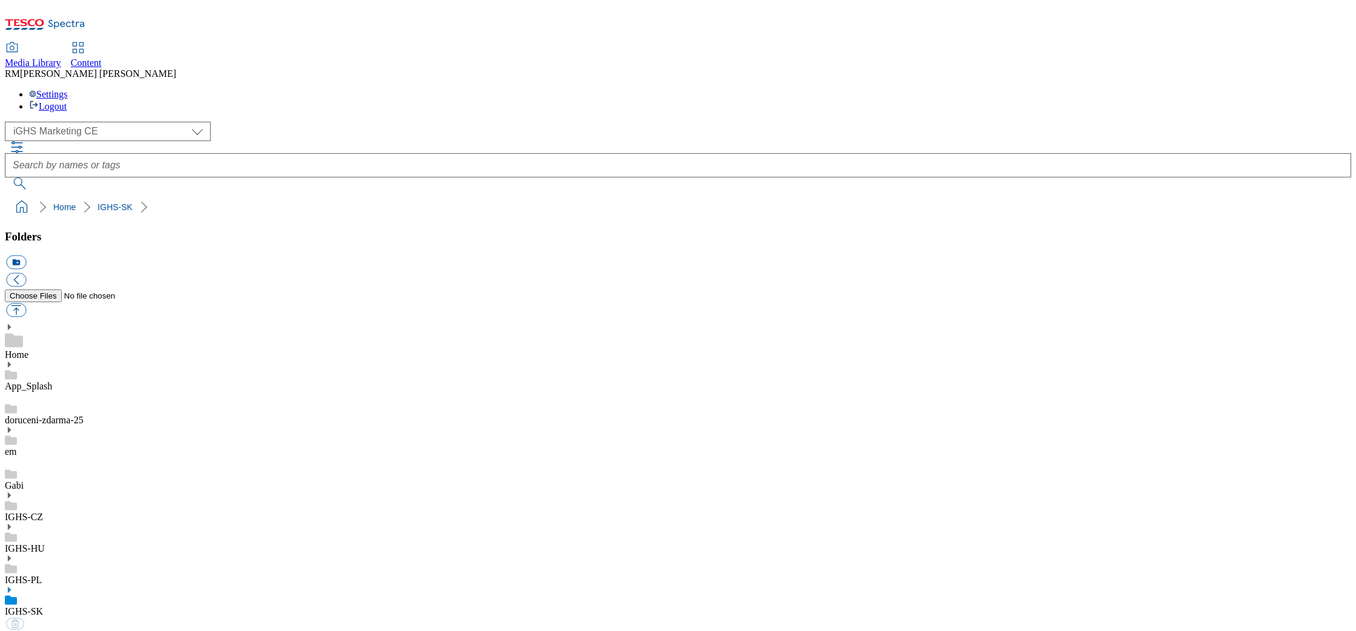
select select "flare-ighs-ce-mktg"
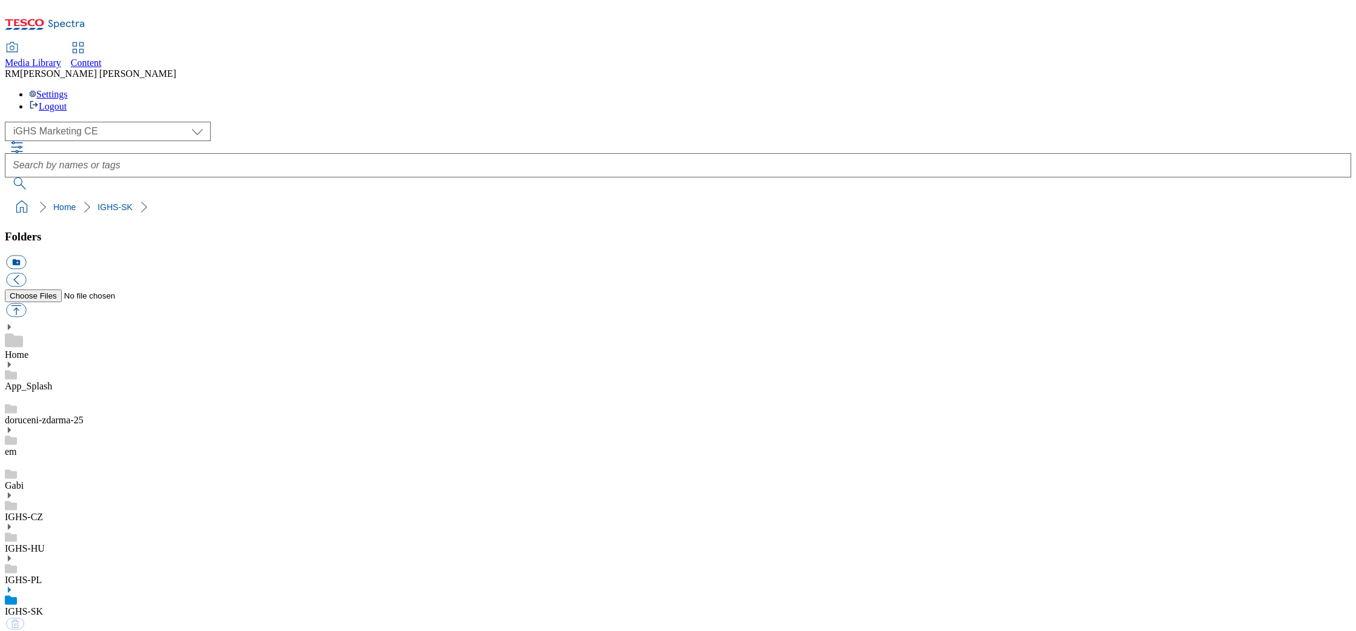
select select "flare-ighs-ce-mktg"
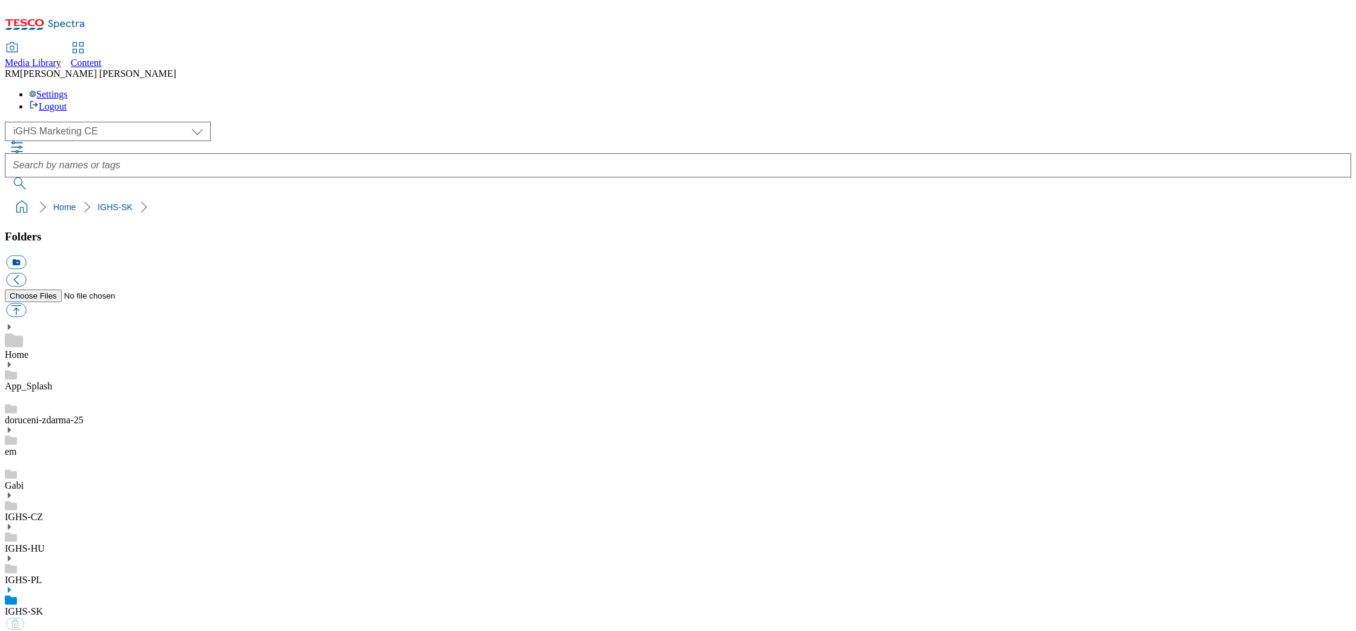
select select "flare-ighs-ce-mktg"
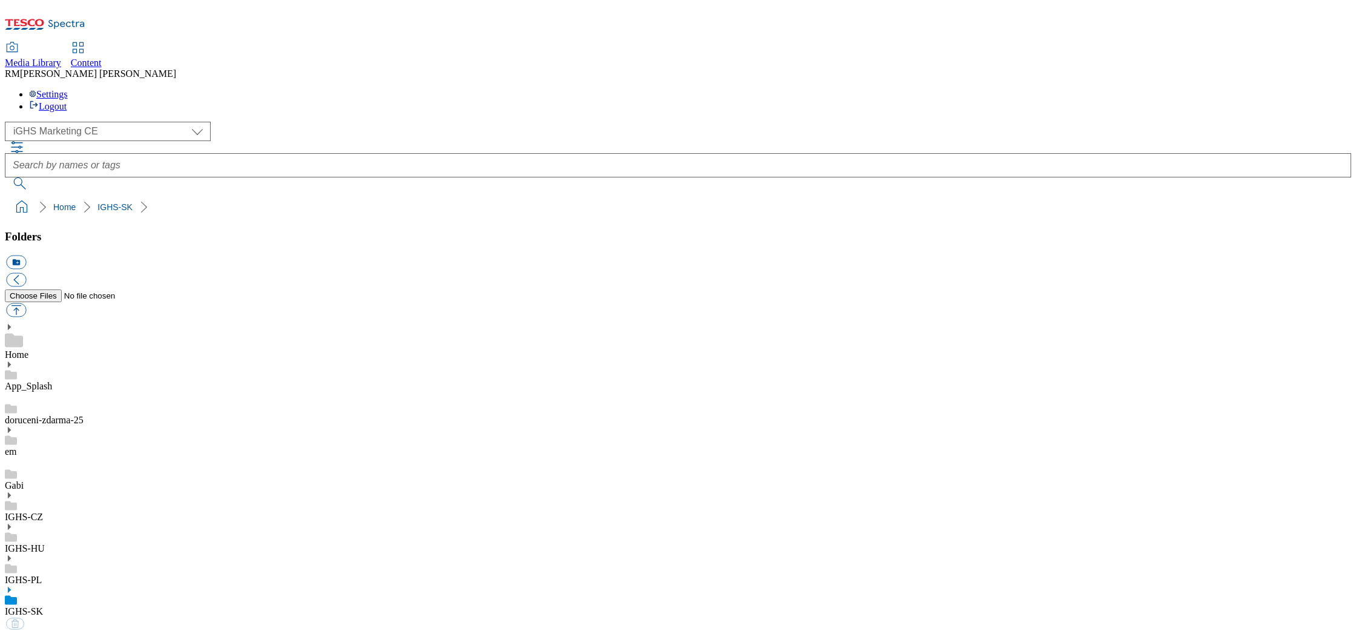
select select "flare-ighs-ce-mktg"
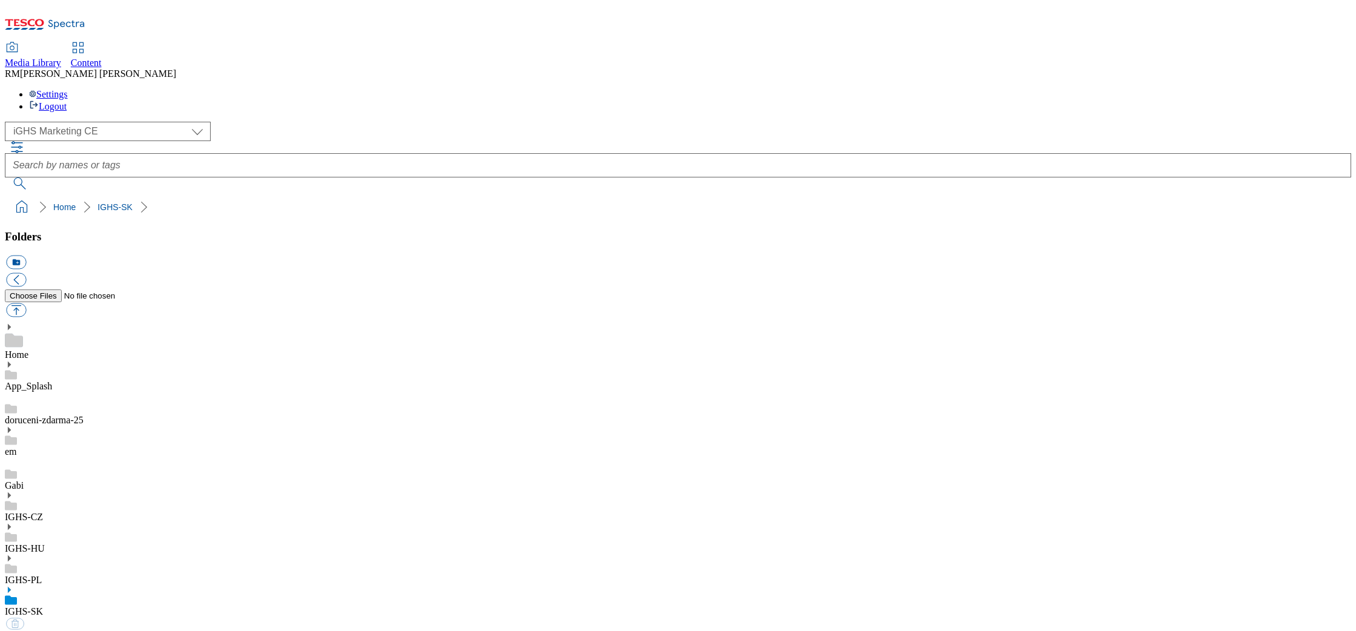
select select "flare-ighs-ce-mktg"
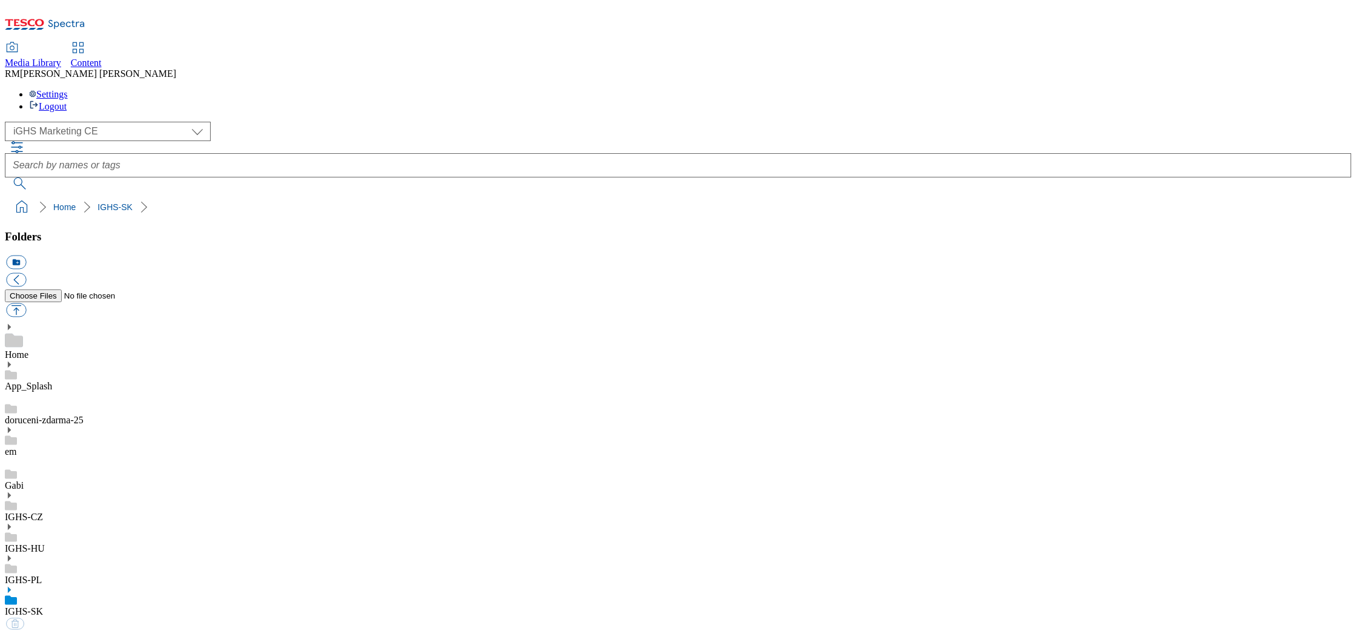
select select "flare-ighs-ce-mktg"
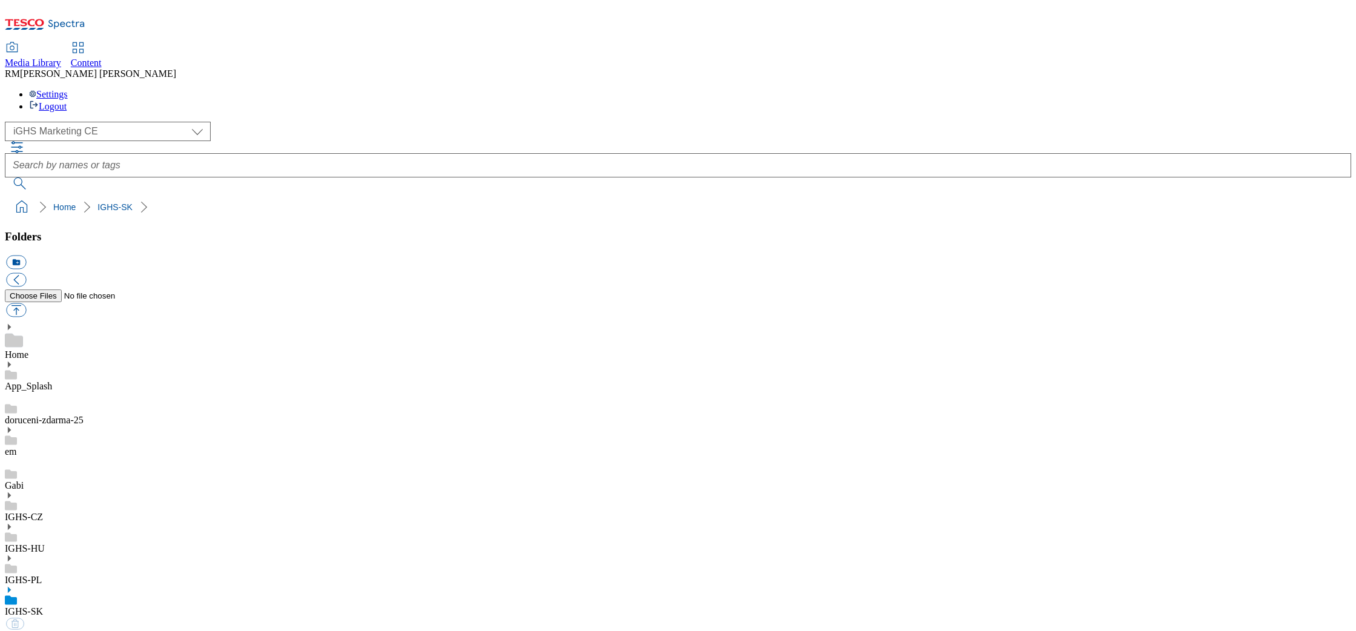
select select "flare-ighs-ce-mktg"
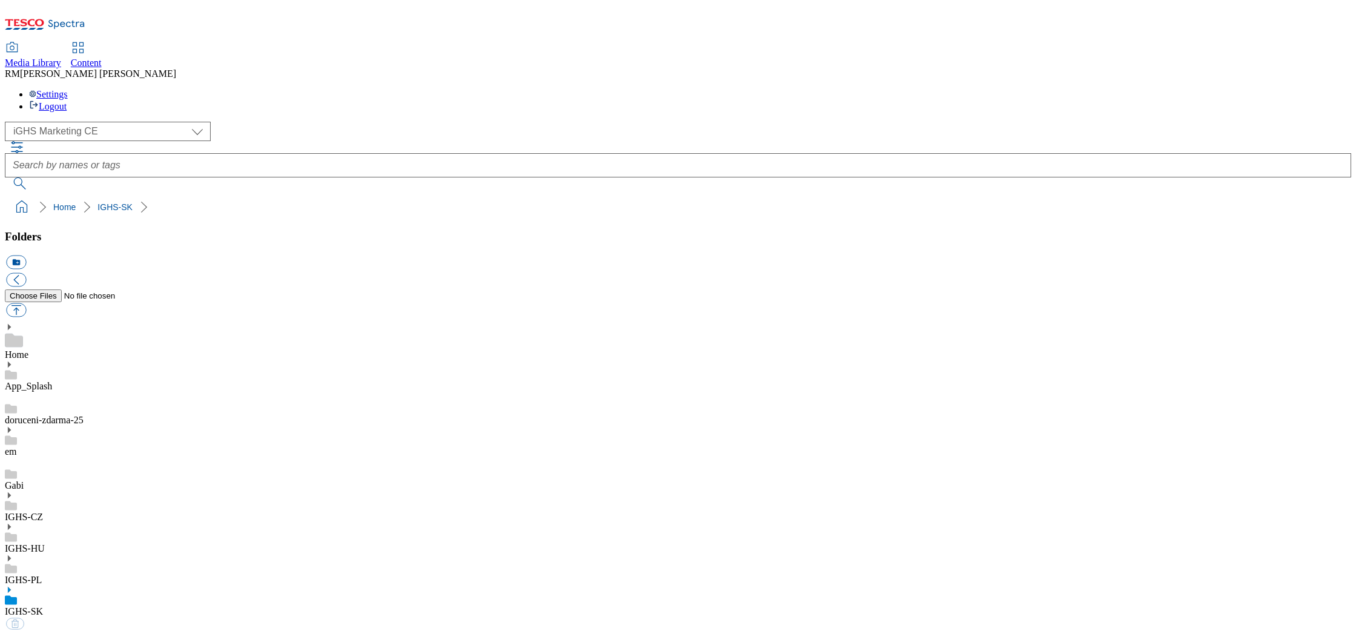
select select "flare-ighs-ce-mktg"
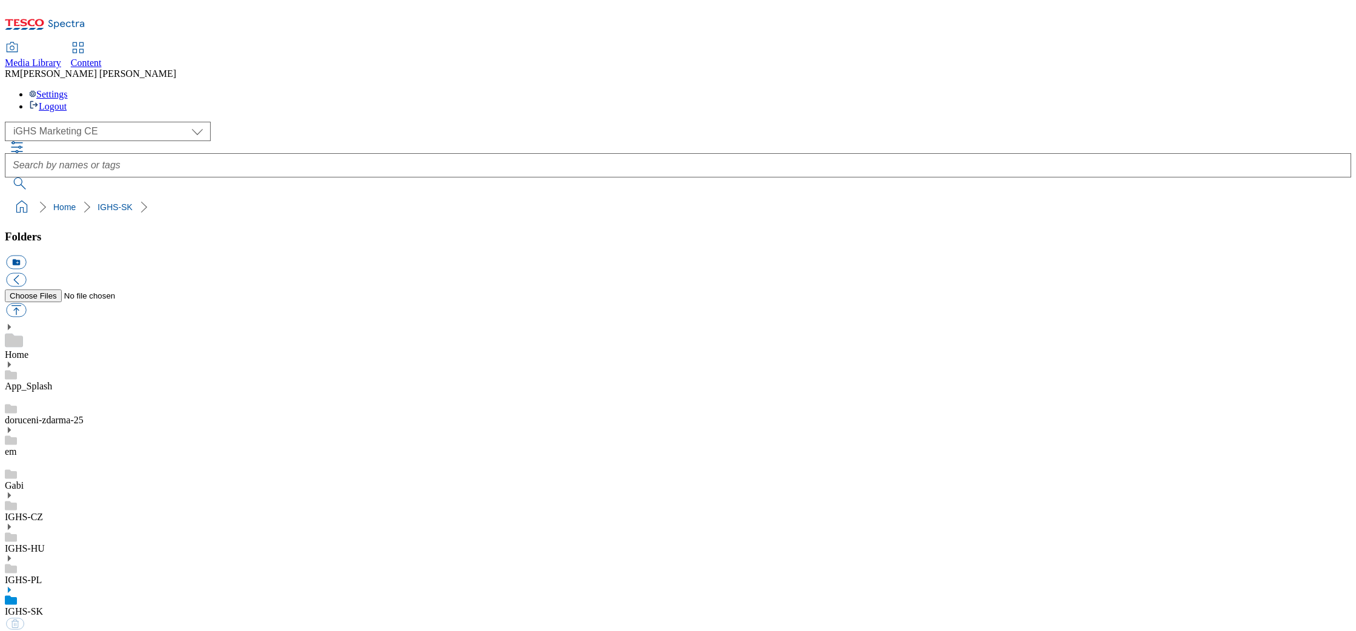
select select "flare-ighs-ce-mktg"
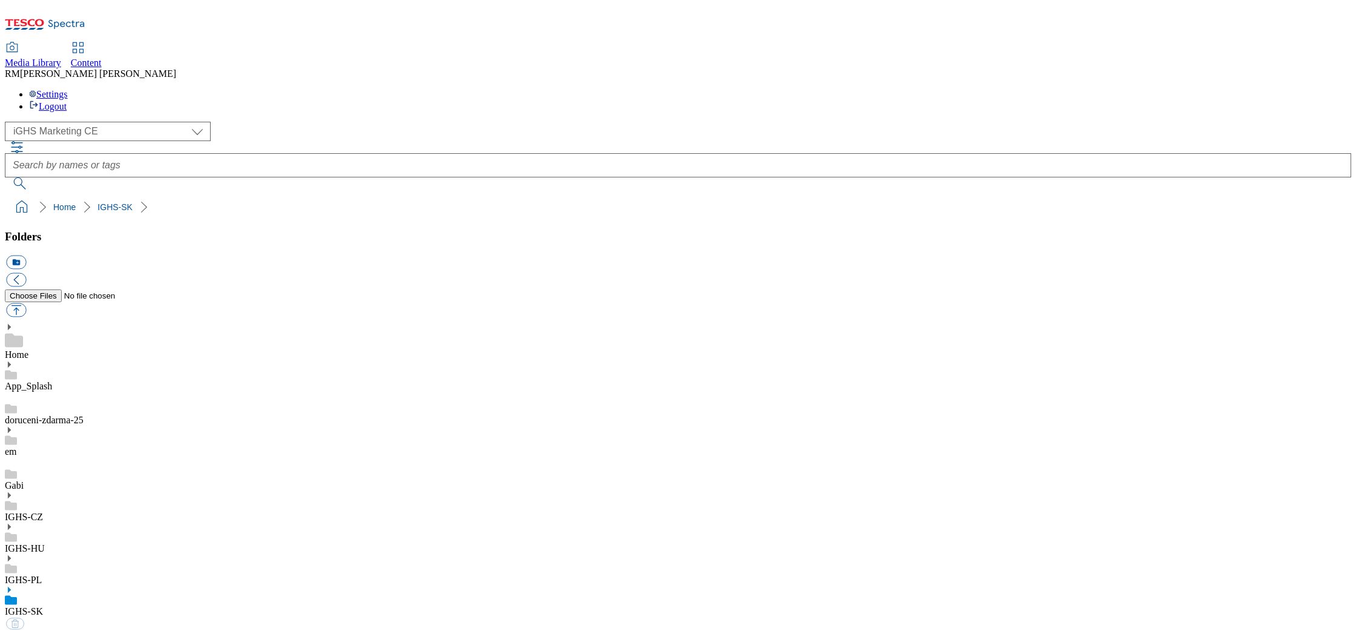
select select "flare-ighs-ce-mktg"
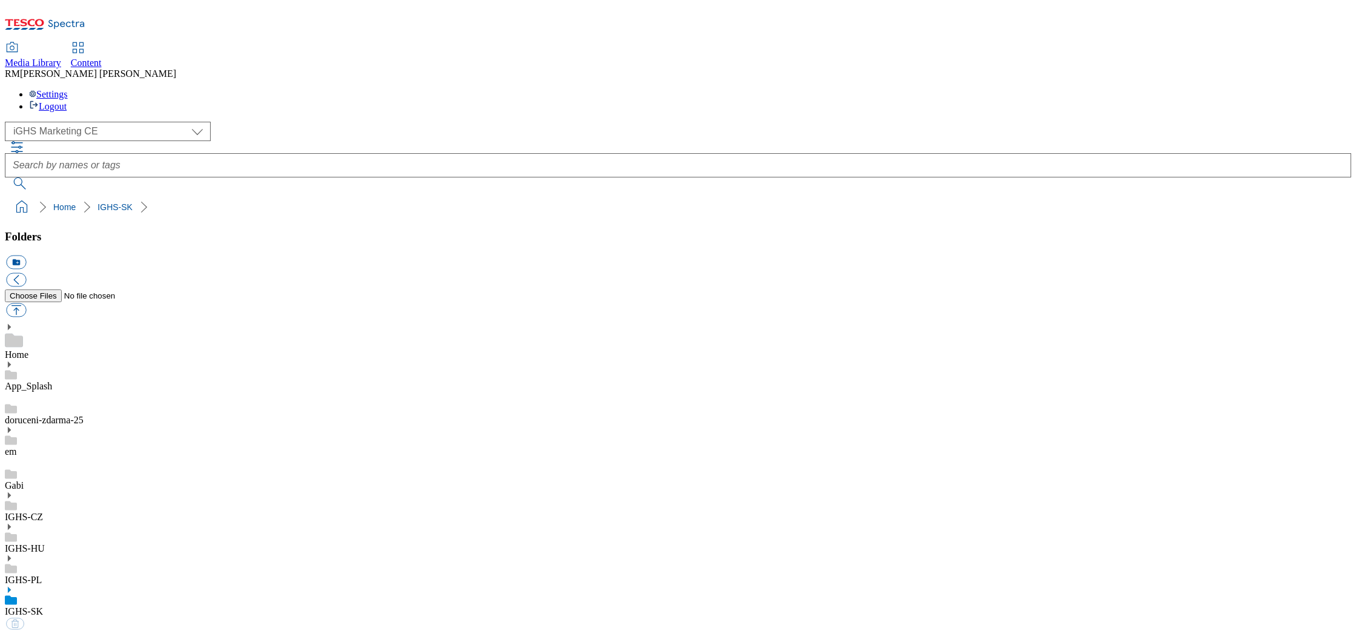
select select "flare-ighs-ce-mktg"
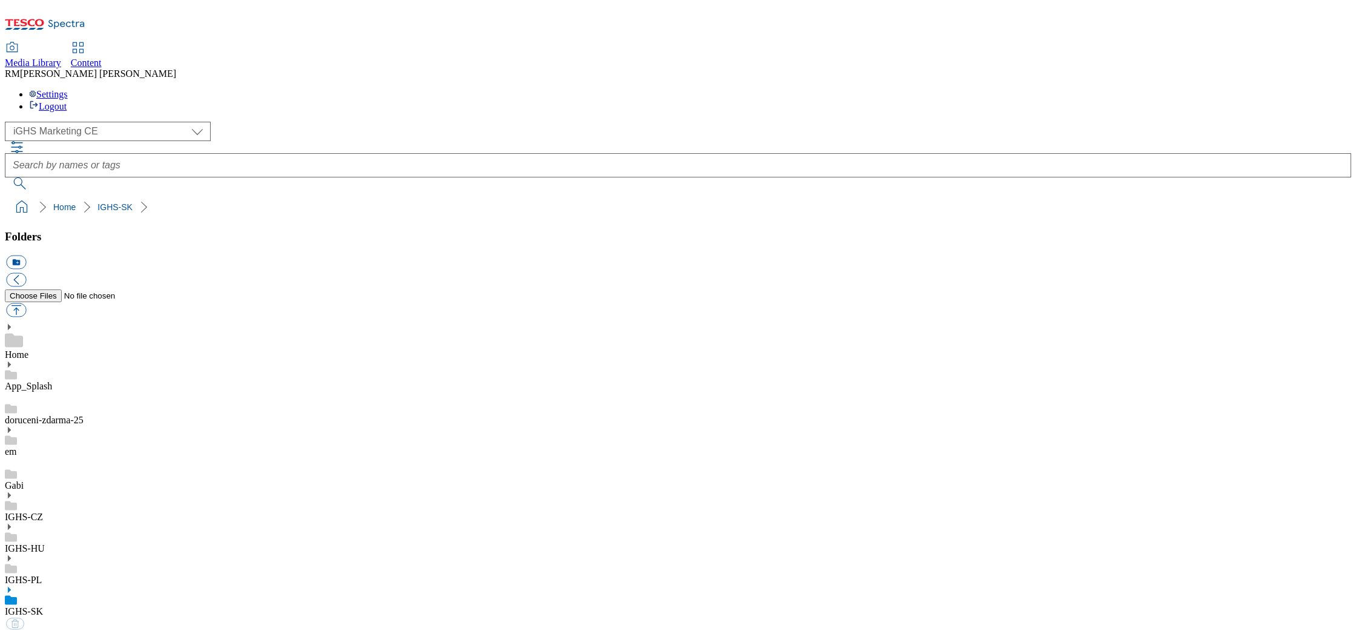
select select "flare-ighs-ce-mktg"
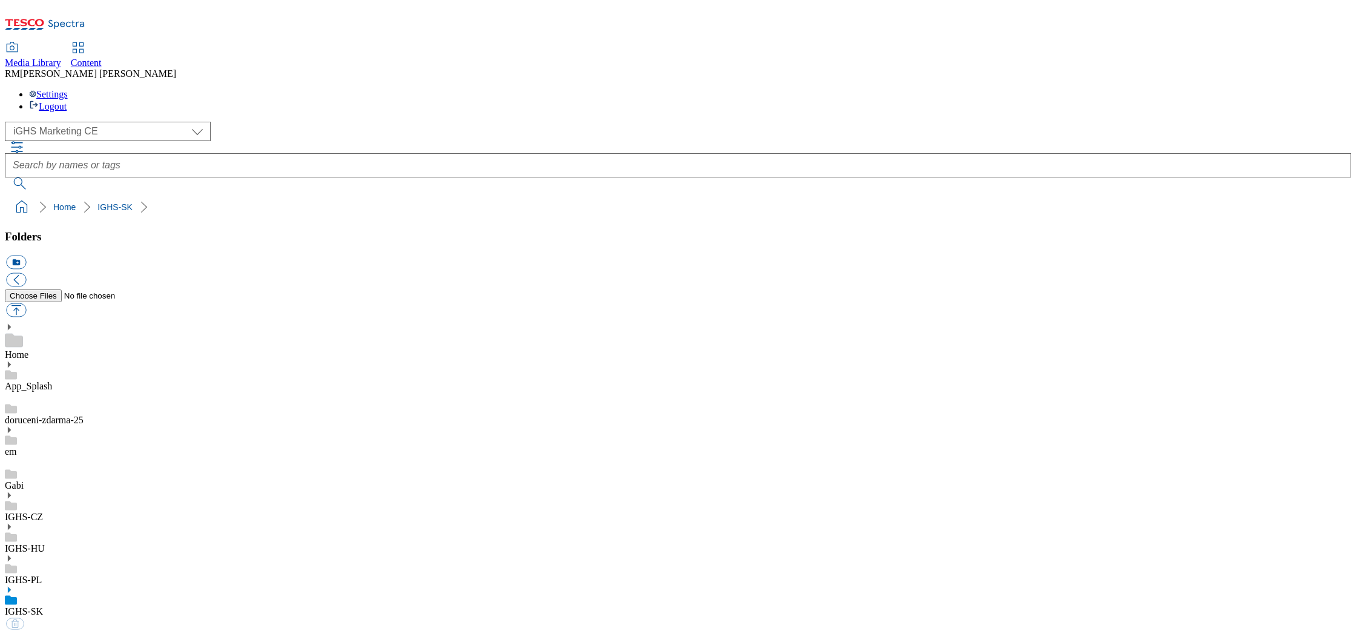
select select "flare-ighs-ce-mktg"
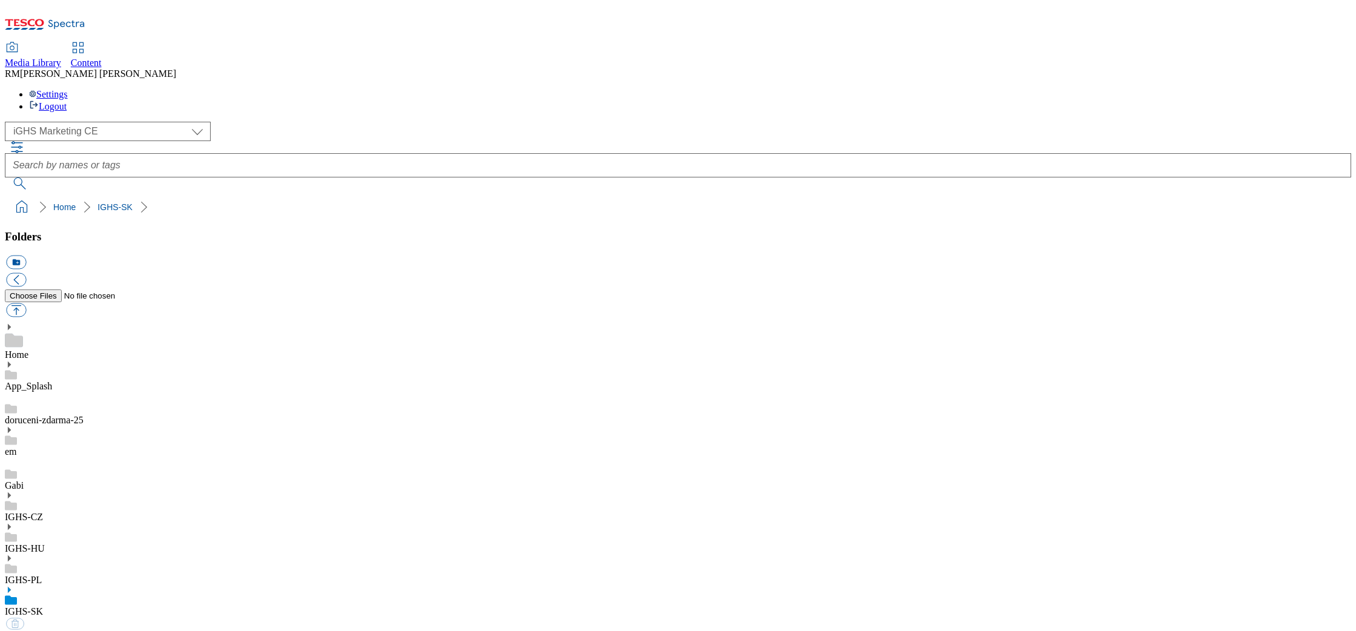
select select "flare-ighs-ce-mktg"
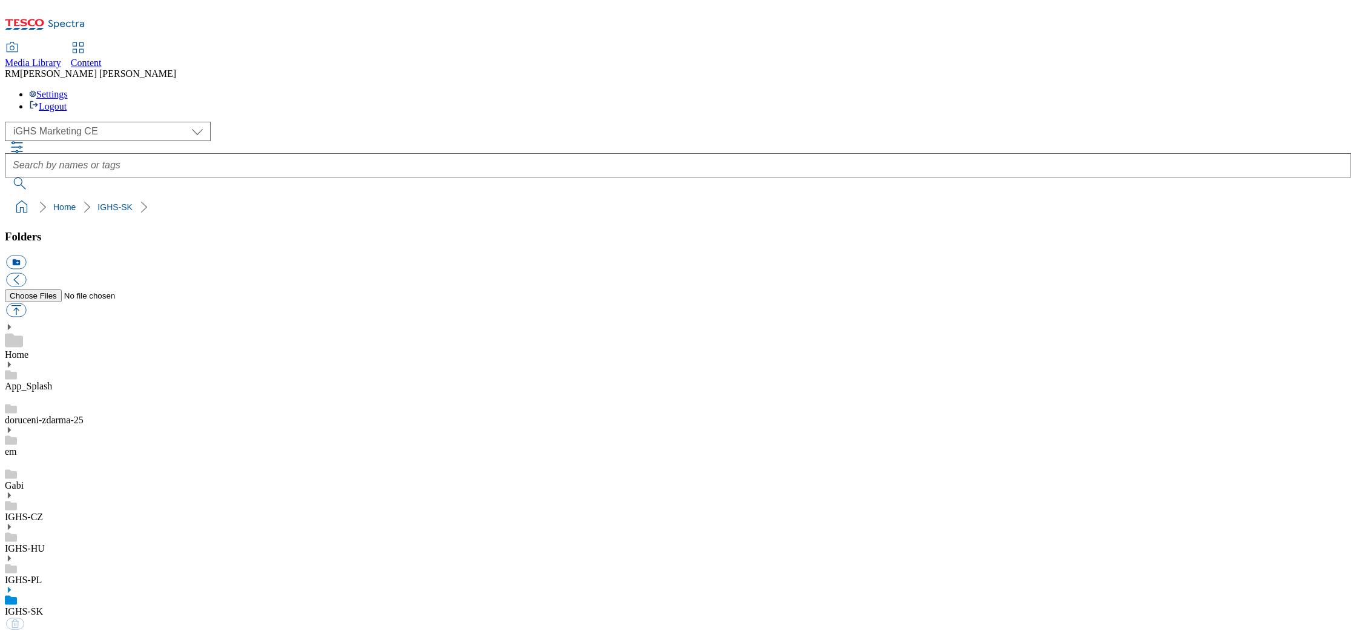
select select "flare-ighs-ce-mktg"
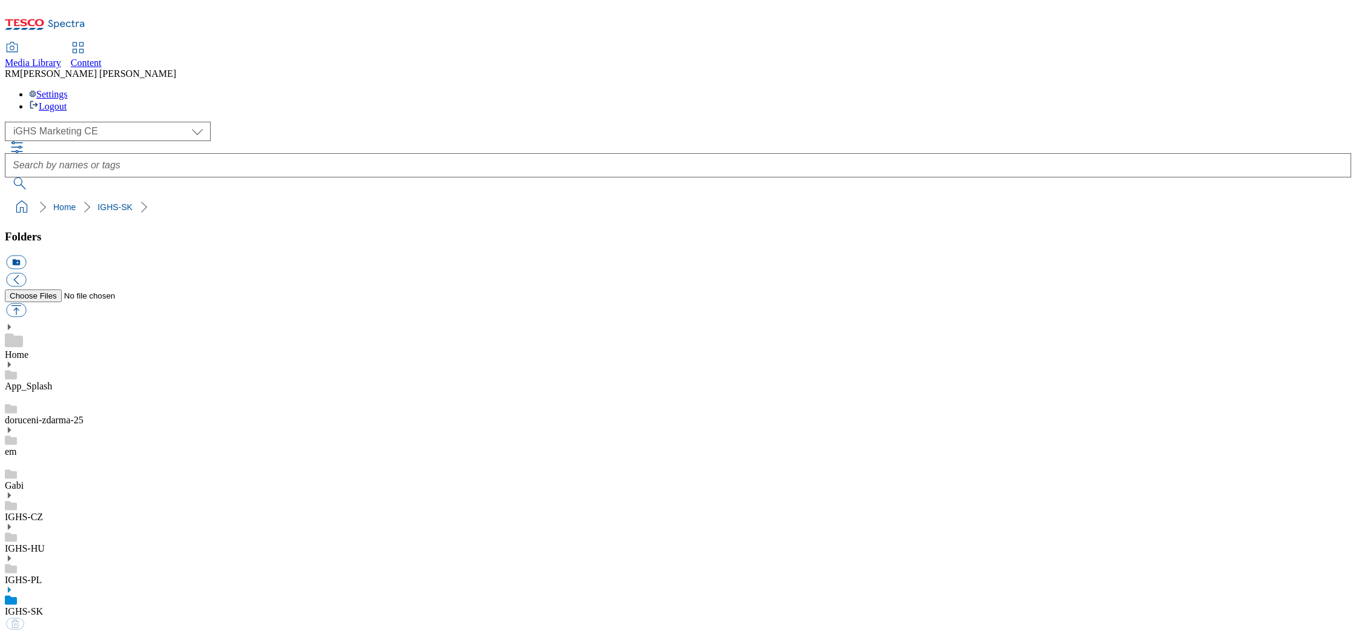
select select "flare-ighs-ce-mktg"
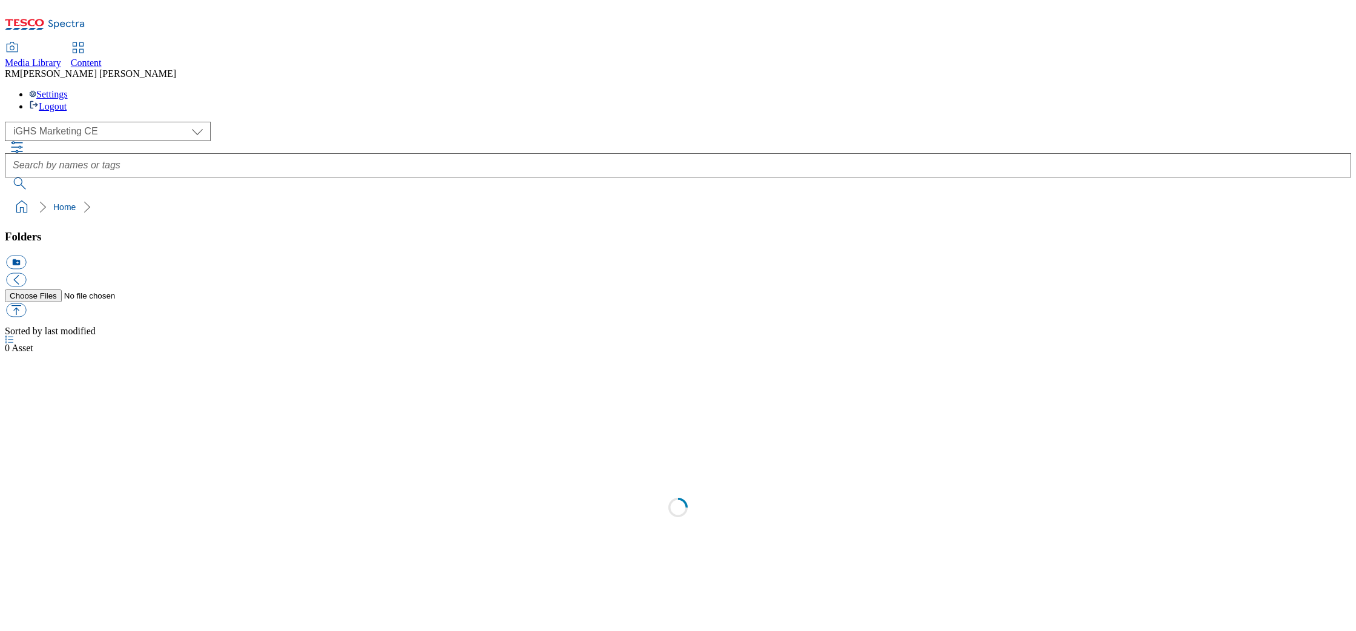
select select "flare-ighs-ce-mktg"
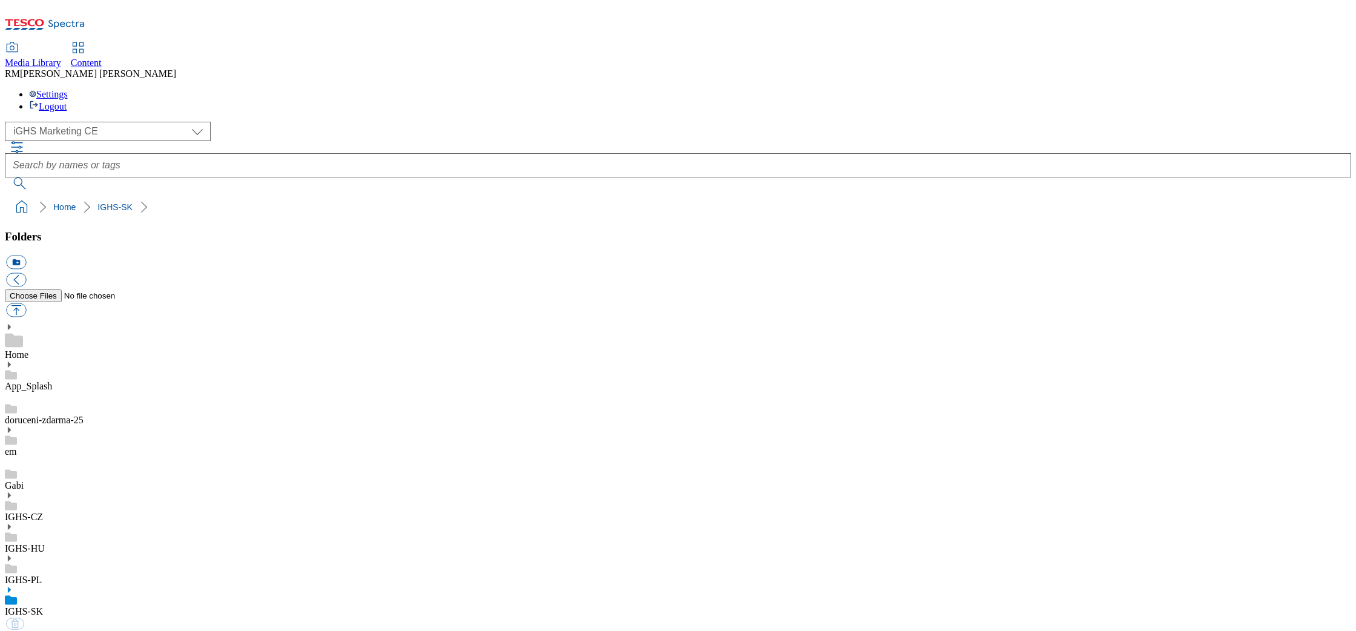
select select "flare-ighs-ce-mktg"
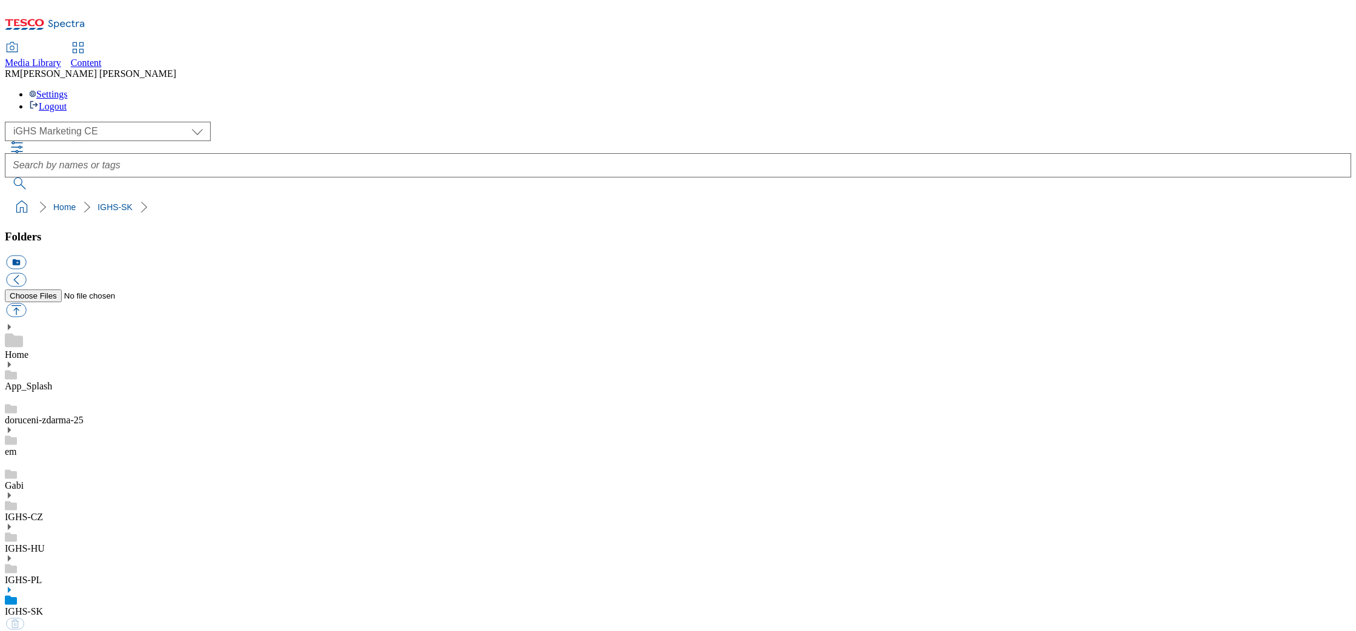
select select "flare-ighs-ce-mktg"
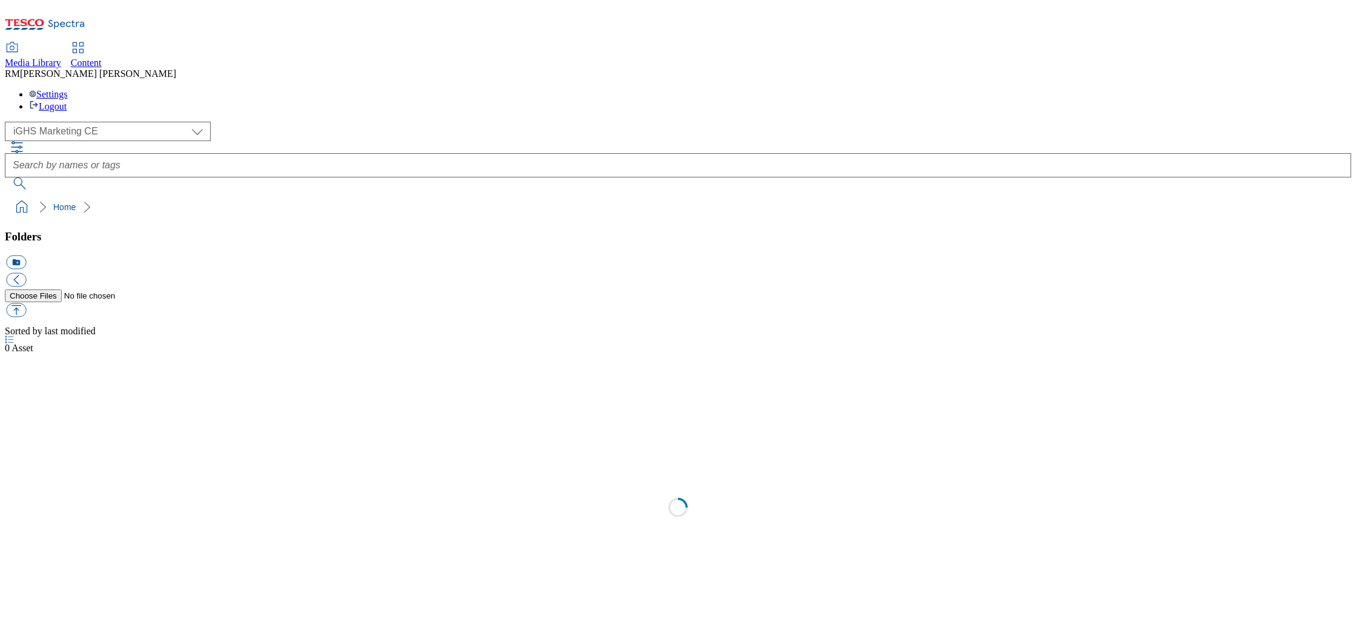
select select "flare-ighs-ce-mktg"
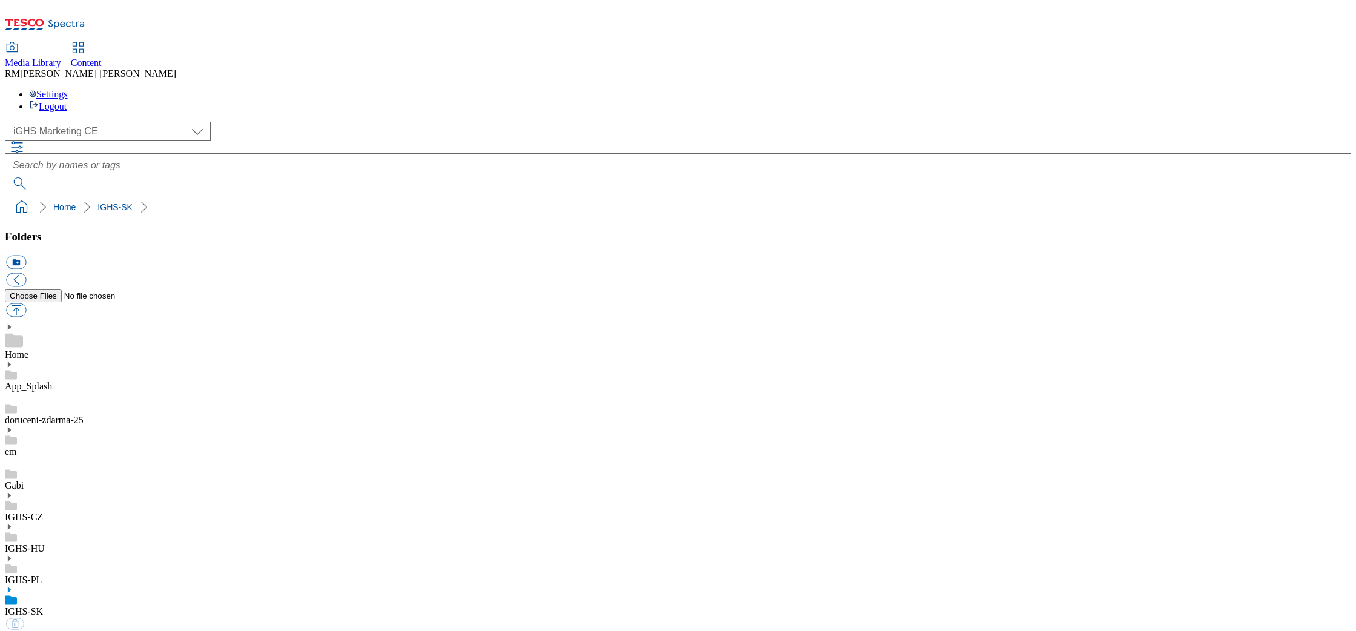
select select "flare-ighs-ce-mktg"
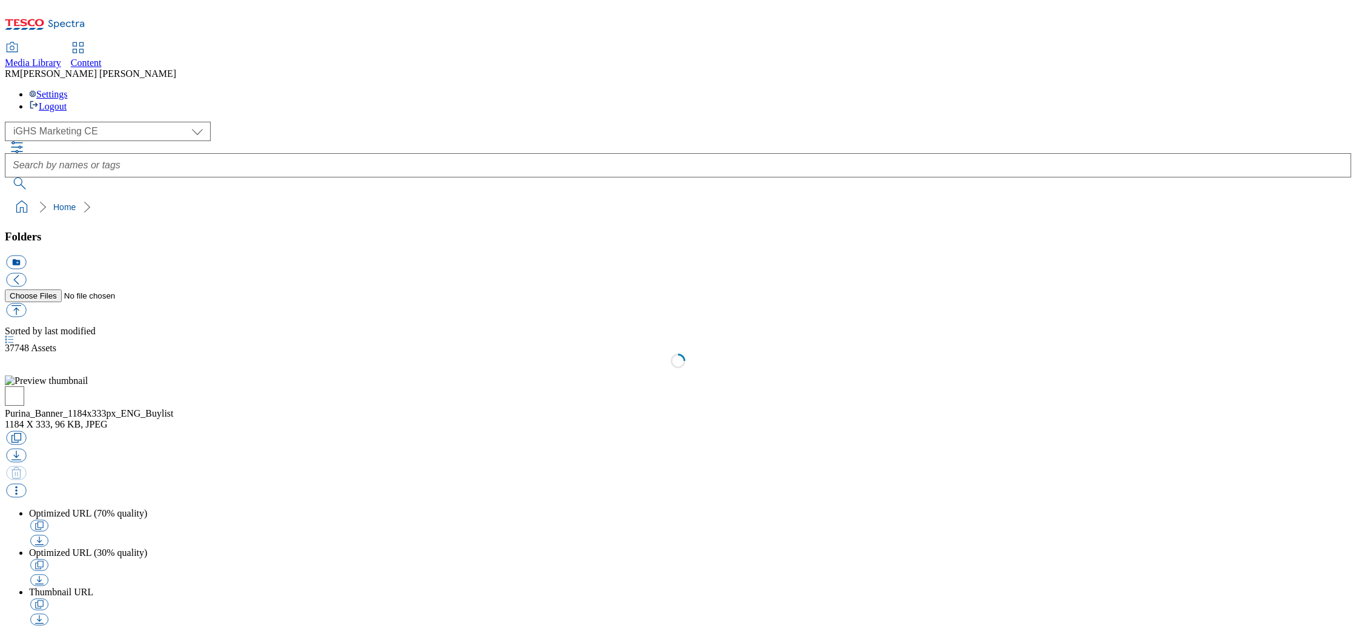
select select "flare-ighs-ce-mktg"
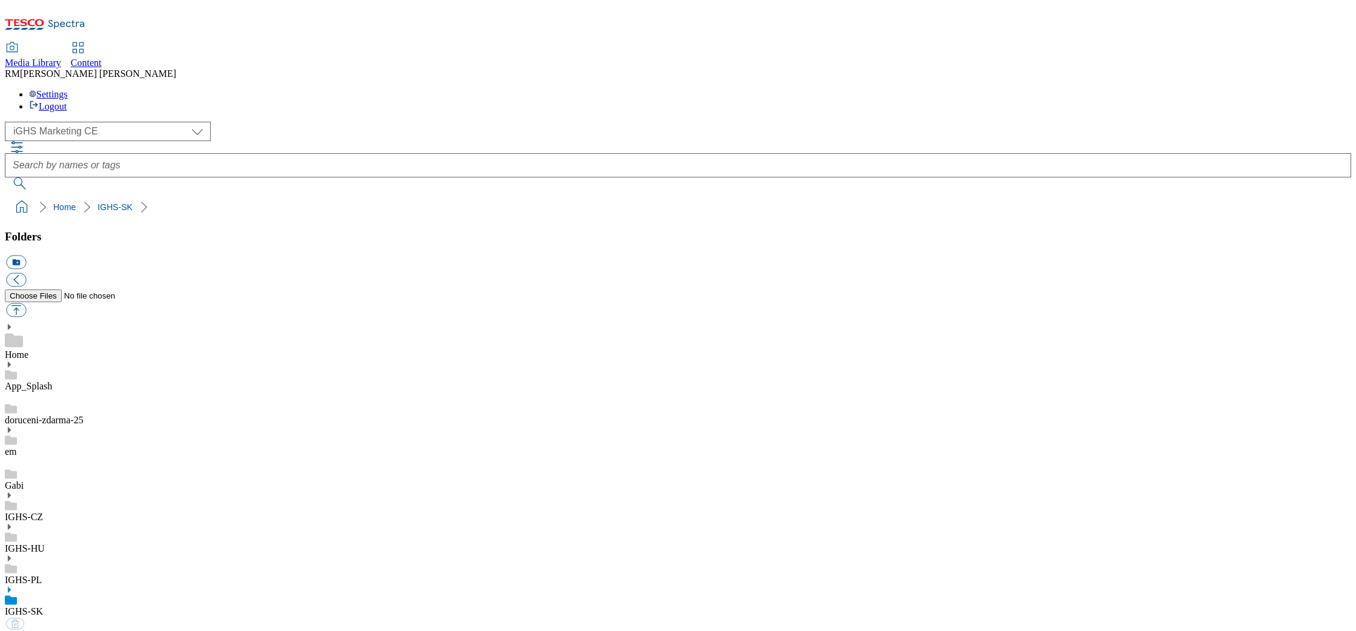
select select "flare-ighs-ce-mktg"
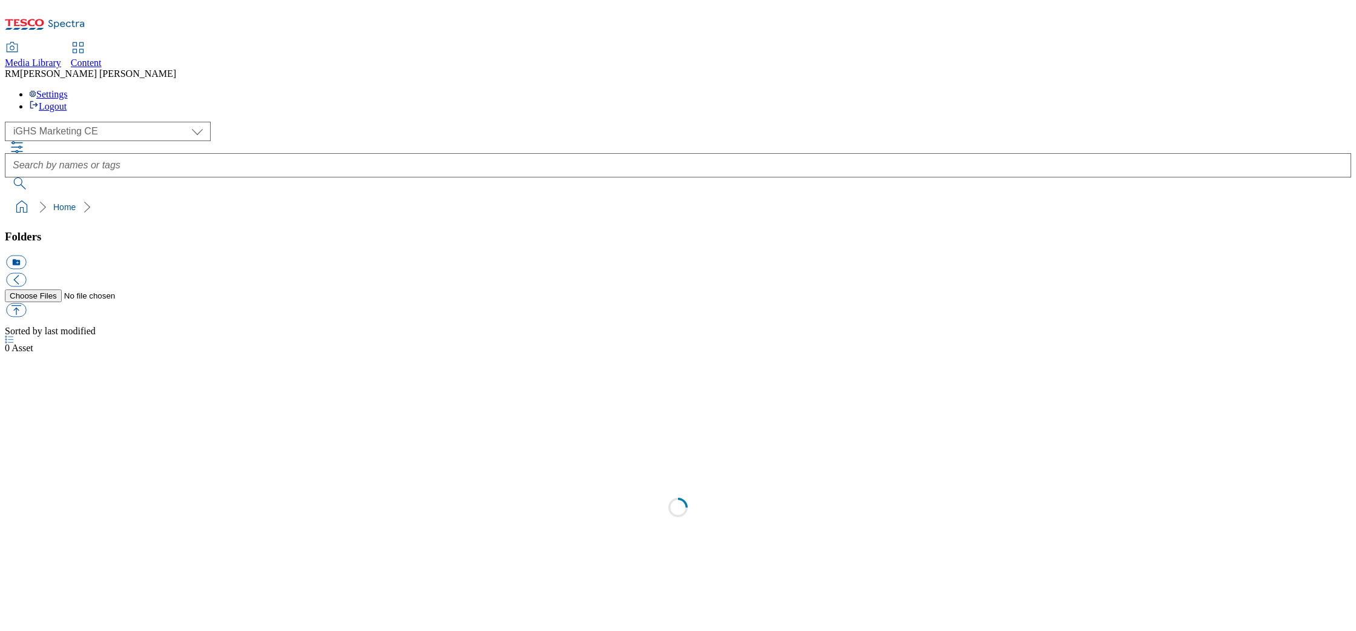
select select "flare-ighs-ce-mktg"
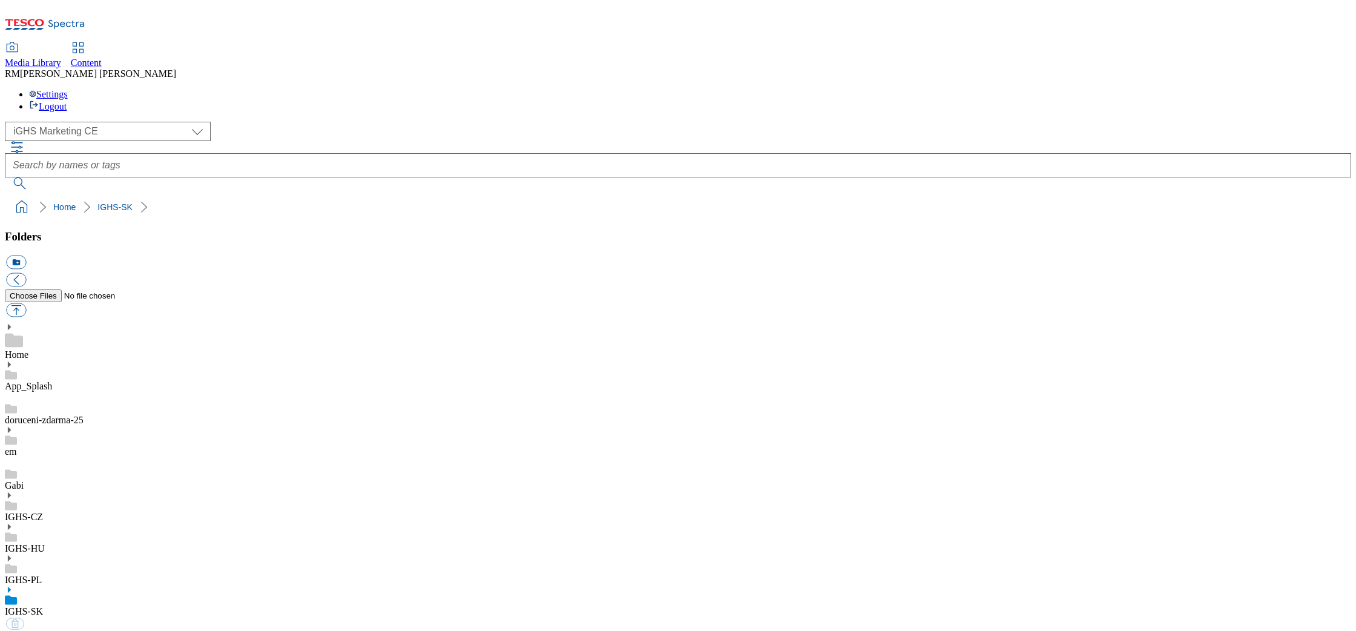
select select "flare-ighs-ce-mktg"
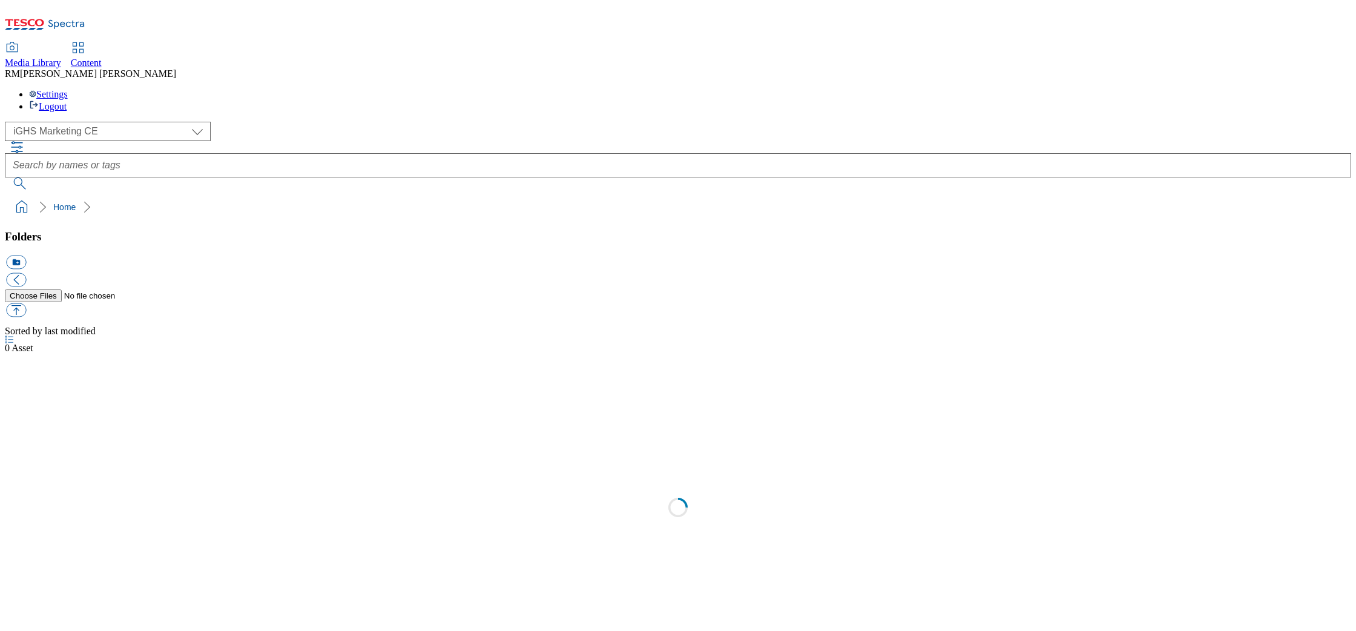
select select "flare-ighs-ce-mktg"
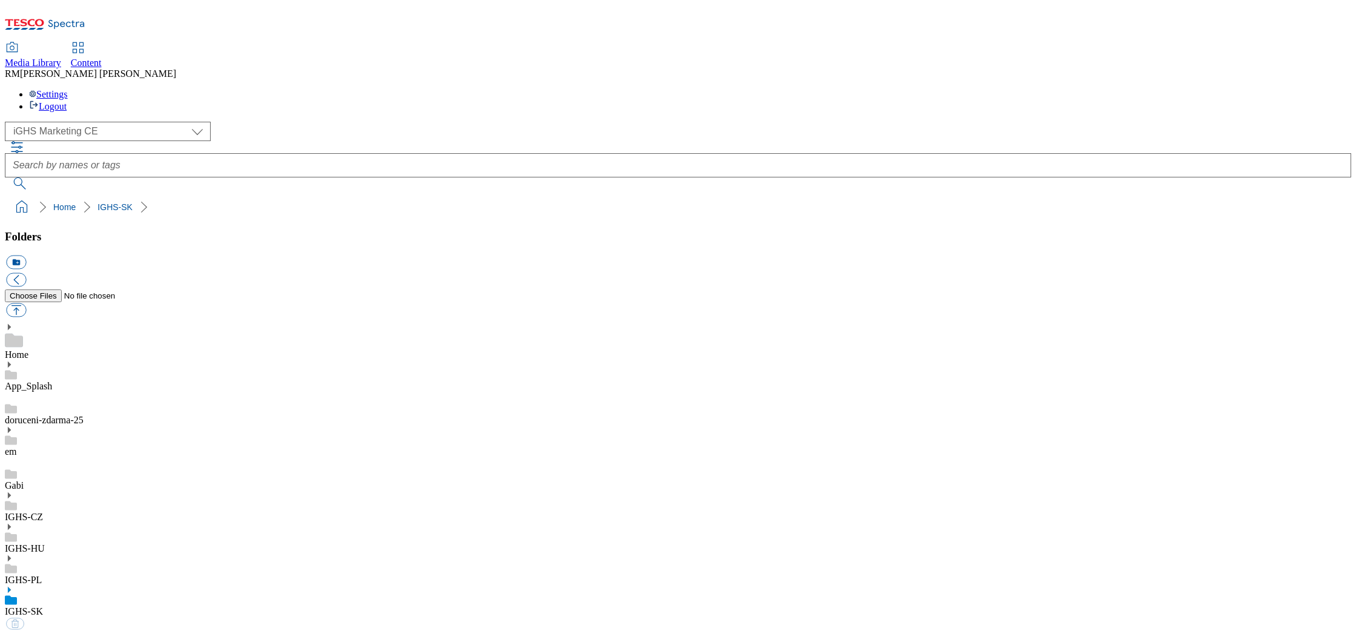
select select "flare-ighs-ce-mktg"
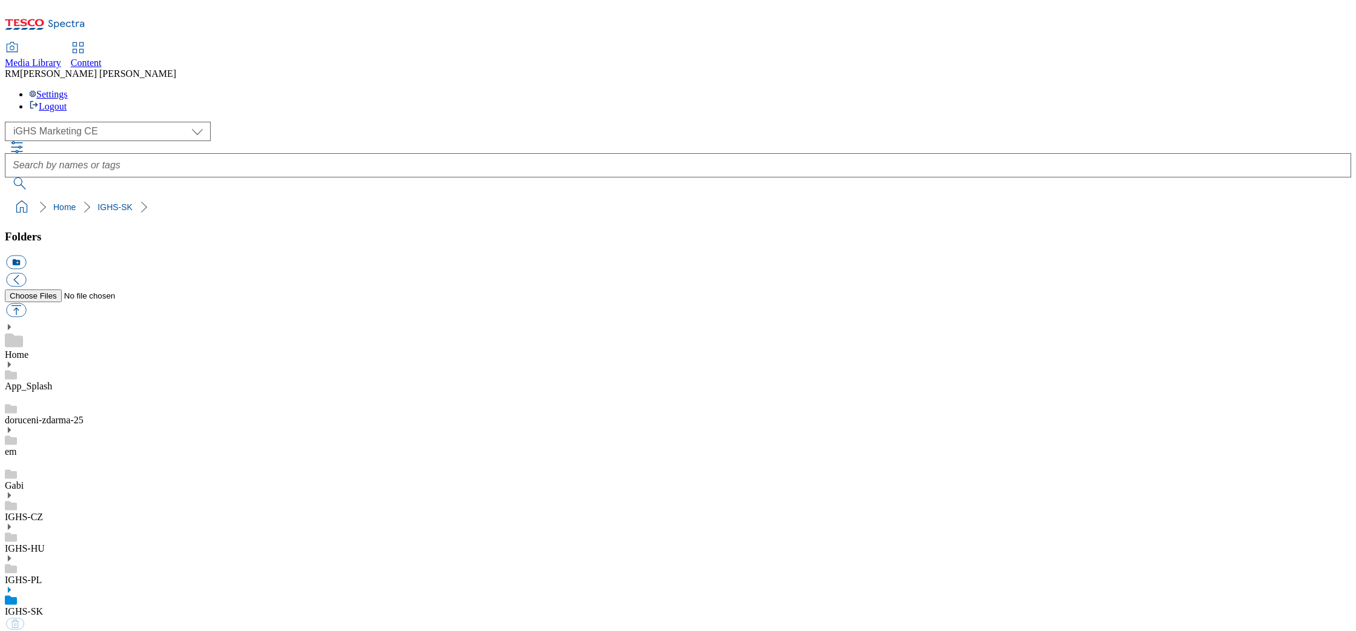
select select "flare-ighs-ce-mktg"
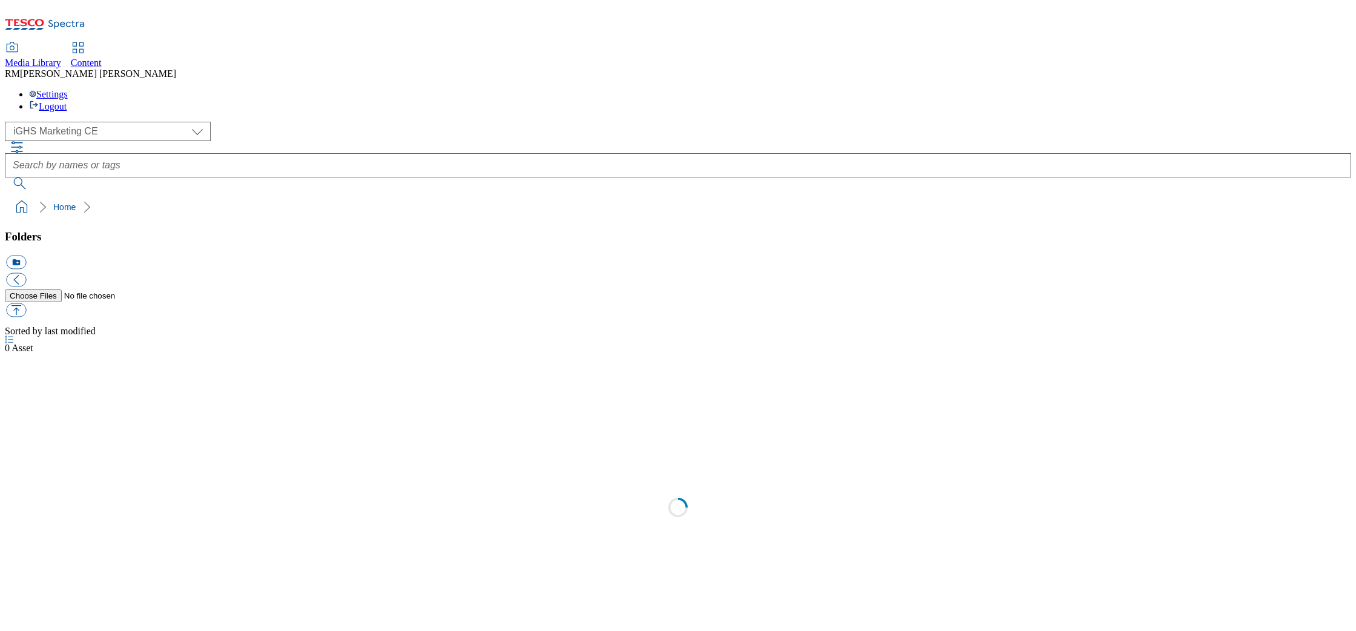
select select "flare-ighs-ce-mktg"
